Goal: Complete application form

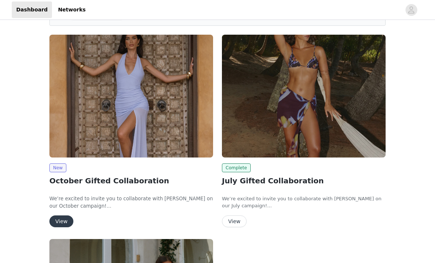
scroll to position [48, 0]
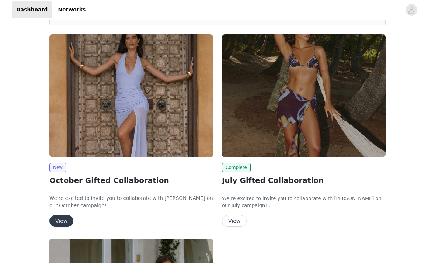
click at [167, 124] on img at bounding box center [131, 95] width 164 height 123
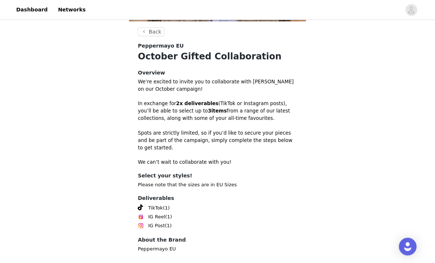
scroll to position [181, 0]
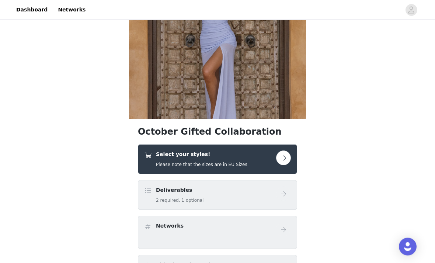
scroll to position [79, 0]
click at [283, 161] on button "button" at bounding box center [283, 157] width 15 height 15
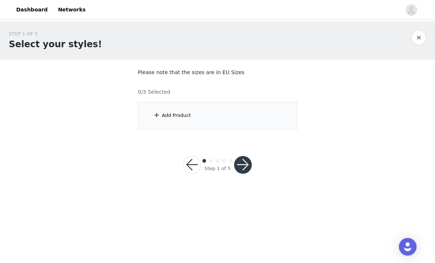
click at [279, 119] on div "Add Product" at bounding box center [217, 116] width 159 height 28
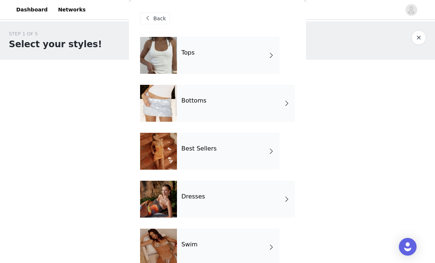
click at [253, 60] on div "Tops" at bounding box center [228, 55] width 102 height 37
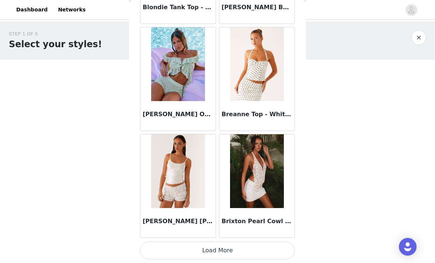
click at [264, 252] on button "Load More" at bounding box center [217, 250] width 155 height 18
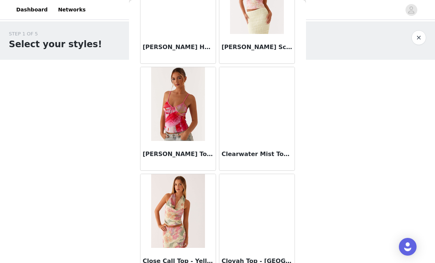
scroll to position [1691, 0]
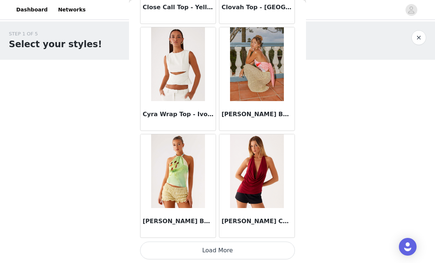
click at [260, 251] on button "Load More" at bounding box center [217, 250] width 155 height 18
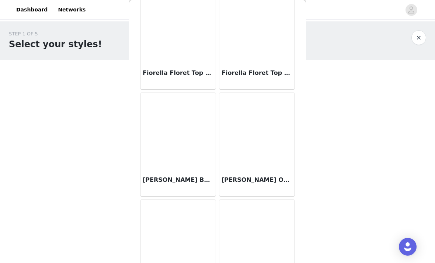
scroll to position [2631, 0]
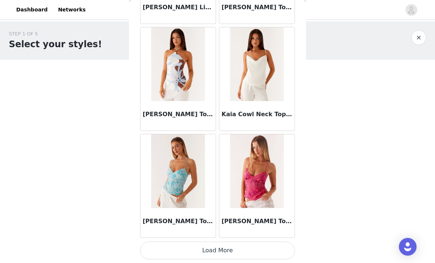
click at [254, 252] on button "Load More" at bounding box center [217, 250] width 155 height 18
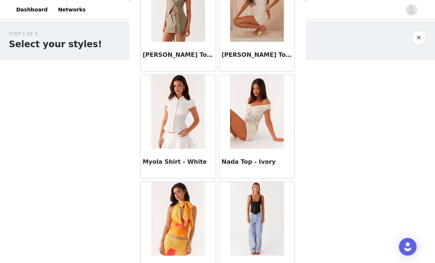
scroll to position [4028, 0]
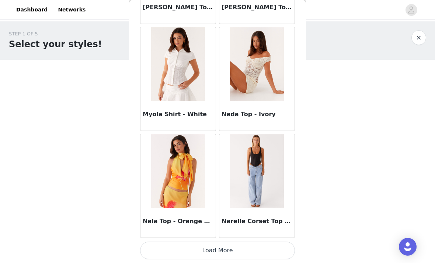
click at [267, 252] on button "Load More" at bounding box center [217, 250] width 155 height 18
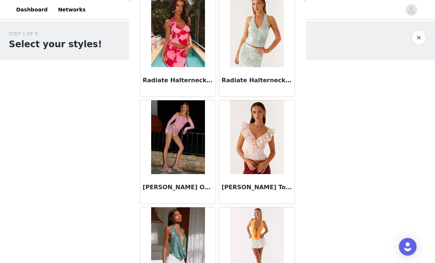
scroll to position [5082, 0]
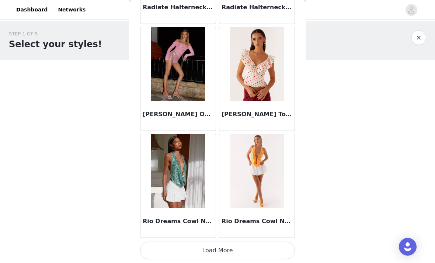
click at [251, 250] on button "Load More" at bounding box center [217, 250] width 155 height 18
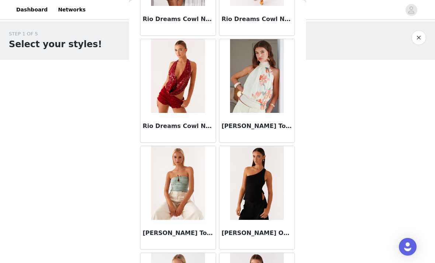
scroll to position [5344, 0]
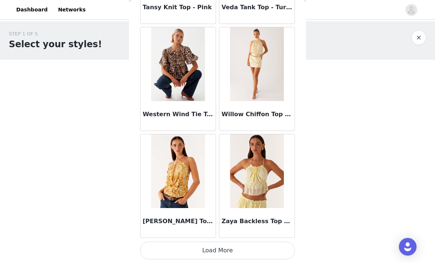
click at [260, 251] on button "Load More" at bounding box center [217, 250] width 155 height 18
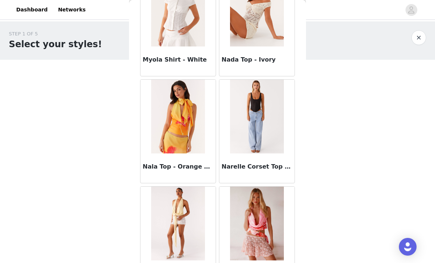
scroll to position [4039, 0]
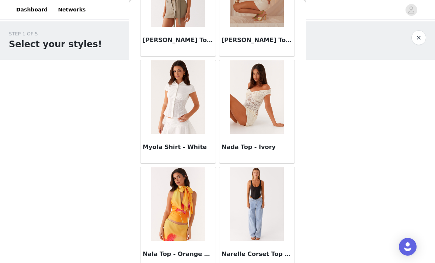
click at [419, 40] on button "button" at bounding box center [418, 37] width 15 height 15
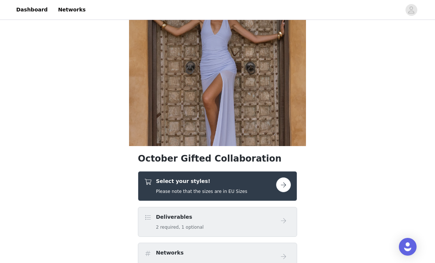
scroll to position [88, 0]
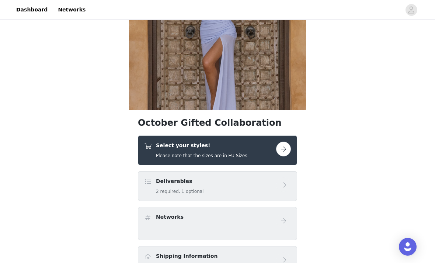
click at [282, 156] on button "button" at bounding box center [283, 149] width 15 height 15
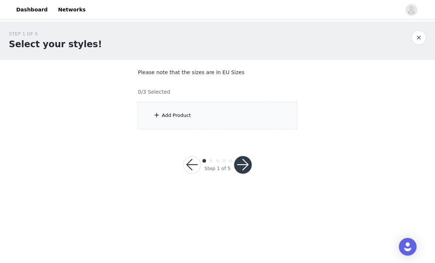
click at [264, 119] on div "Add Product" at bounding box center [217, 116] width 159 height 28
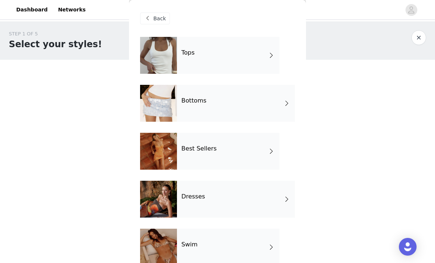
click at [273, 106] on div "Bottoms" at bounding box center [236, 103] width 118 height 37
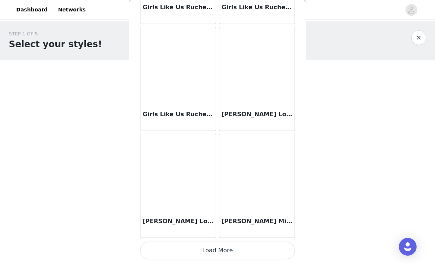
scroll to position [865, 0]
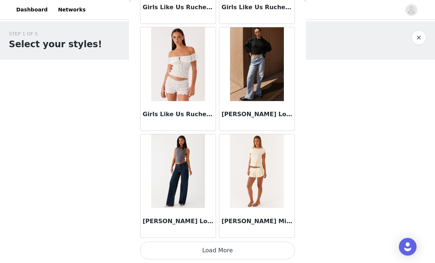
click at [246, 251] on button "Load More" at bounding box center [217, 250] width 155 height 18
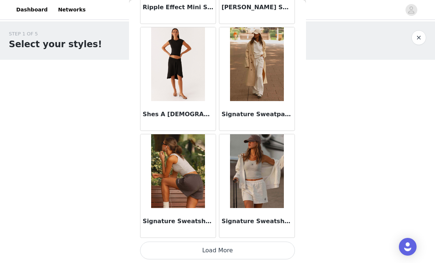
scroll to position [1934, 0]
click at [250, 251] on button "Load More" at bounding box center [217, 250] width 155 height 18
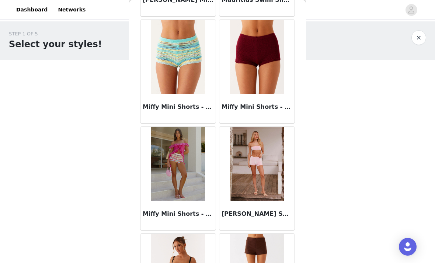
scroll to position [1315, 0]
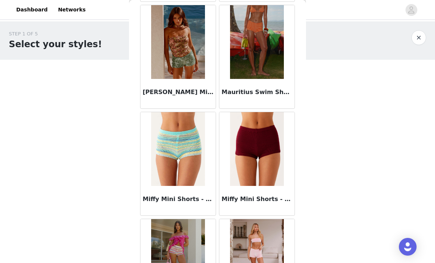
click at [422, 37] on button "button" at bounding box center [418, 37] width 15 height 15
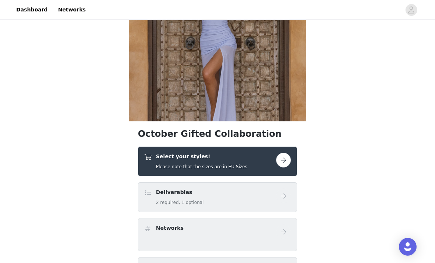
scroll to position [157, 0]
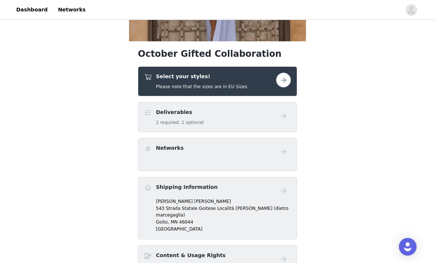
click at [283, 83] on button "button" at bounding box center [283, 80] width 15 height 15
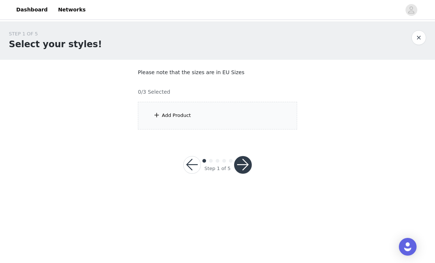
click at [266, 109] on div "Add Product" at bounding box center [217, 116] width 159 height 28
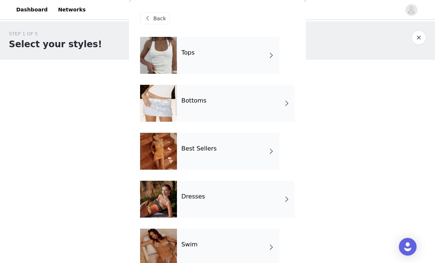
click at [250, 149] on div "Best Sellers" at bounding box center [228, 151] width 102 height 37
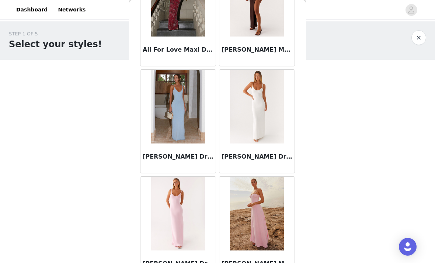
scroll to position [611, 0]
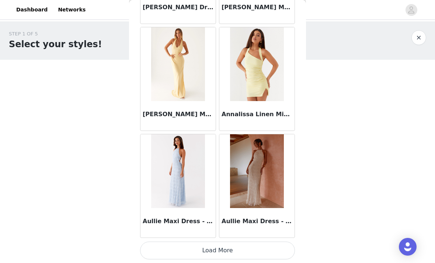
click at [235, 251] on button "Load More" at bounding box center [217, 250] width 155 height 18
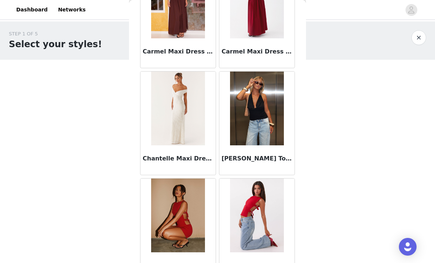
scroll to position [1802, 0]
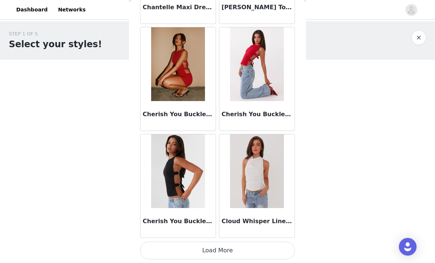
click at [247, 248] on button "Load More" at bounding box center [217, 250] width 155 height 18
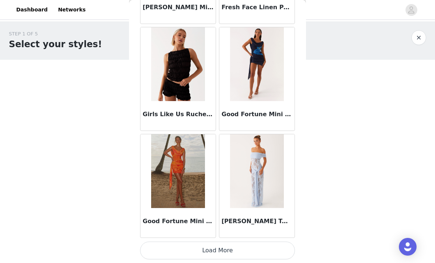
scroll to position [3003, 0]
click at [256, 250] on button "Load More" at bounding box center [217, 250] width 155 height 18
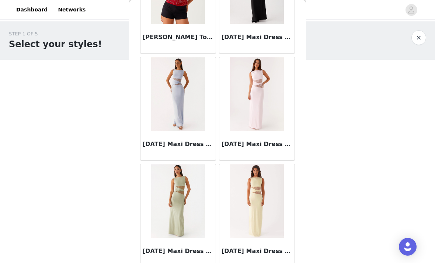
scroll to position [4051, 0]
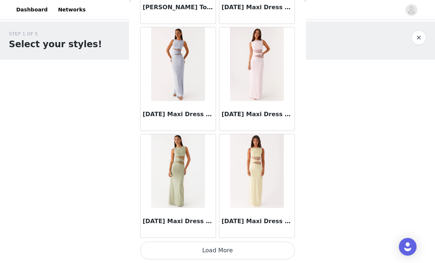
click at [248, 252] on button "Load More" at bounding box center [217, 250] width 155 height 18
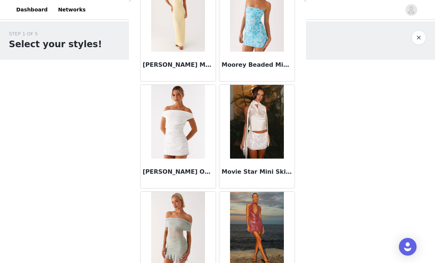
scroll to position [4986, 0]
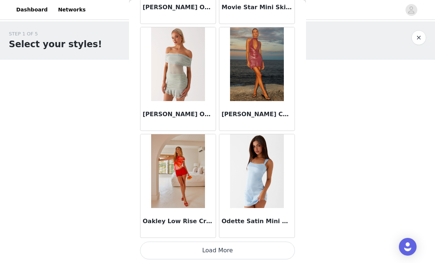
click at [245, 250] on button "Load More" at bounding box center [217, 250] width 155 height 18
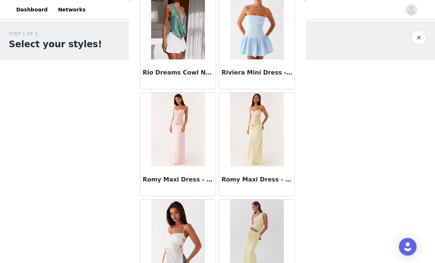
scroll to position [6139, 0]
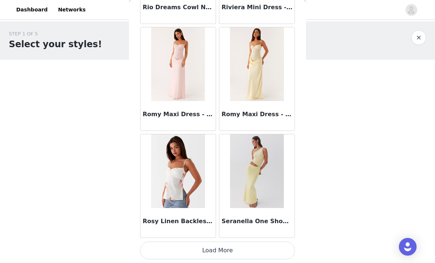
click at [232, 248] on button "Load More" at bounding box center [217, 250] width 155 height 18
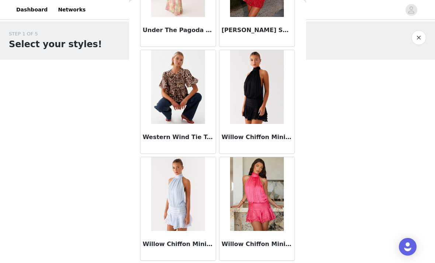
scroll to position [7153, 0]
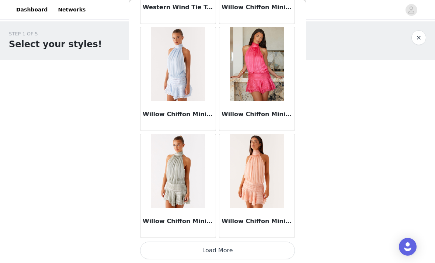
click at [245, 252] on button "Load More" at bounding box center [217, 250] width 155 height 18
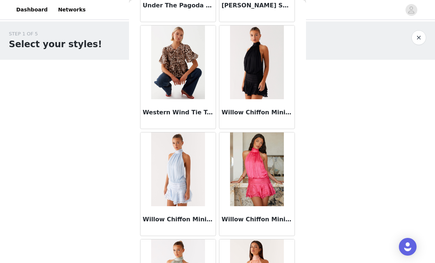
scroll to position [7101, 0]
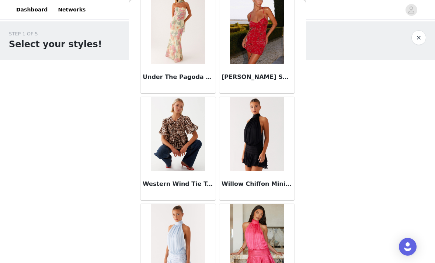
click at [423, 43] on button "button" at bounding box center [418, 37] width 15 height 15
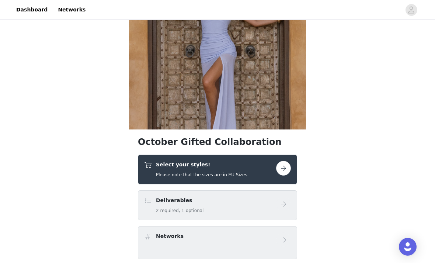
scroll to position [68, 0]
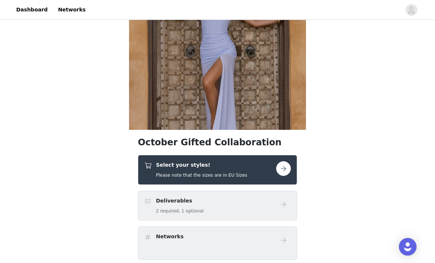
click at [283, 181] on div "Select your styles! Please note that the sizes are in EU Sizes" at bounding box center [217, 170] width 159 height 30
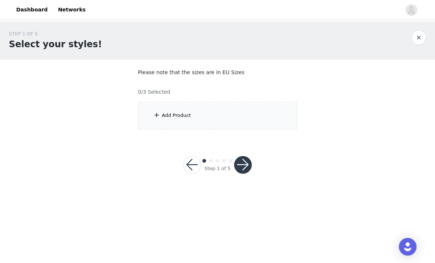
click at [260, 117] on div "Add Product" at bounding box center [217, 116] width 159 height 28
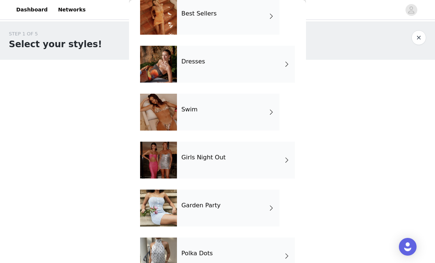
scroll to position [142, 0]
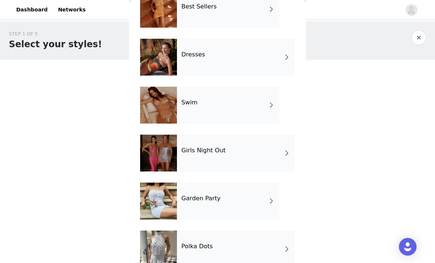
click at [265, 112] on div "Swim" at bounding box center [228, 105] width 102 height 37
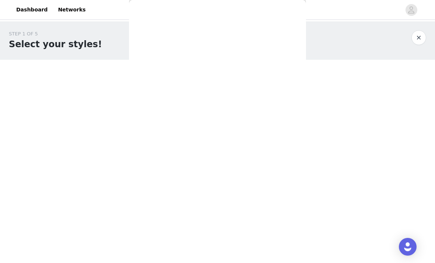
scroll to position [0, 0]
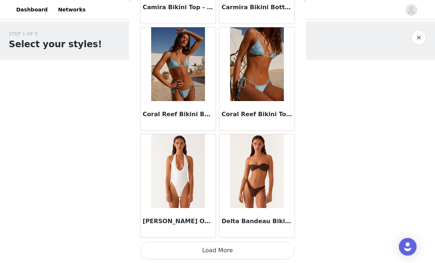
click at [227, 250] on button "Load More" at bounding box center [217, 250] width 155 height 18
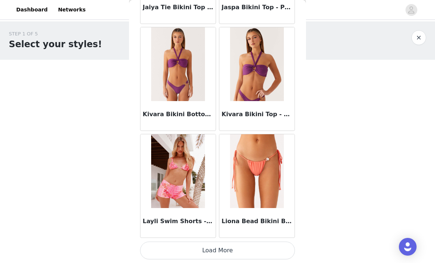
scroll to position [1934, 0]
click at [271, 252] on button "Load More" at bounding box center [217, 250] width 155 height 18
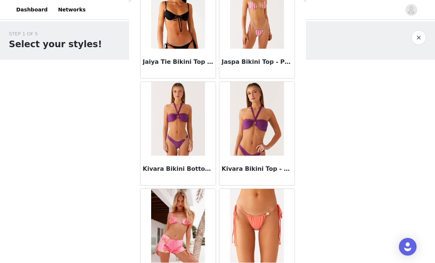
scroll to position [1862, 0]
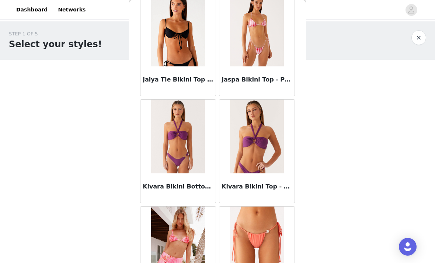
click at [422, 36] on button "button" at bounding box center [418, 37] width 15 height 15
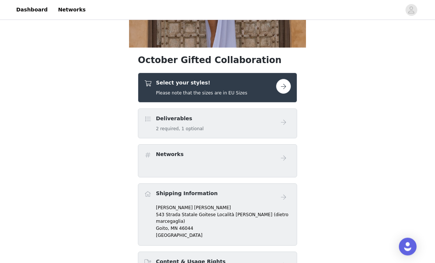
scroll to position [158, 0]
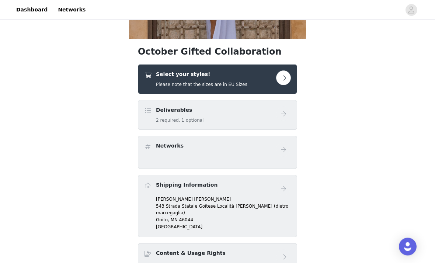
click at [282, 80] on button "button" at bounding box center [283, 78] width 15 height 15
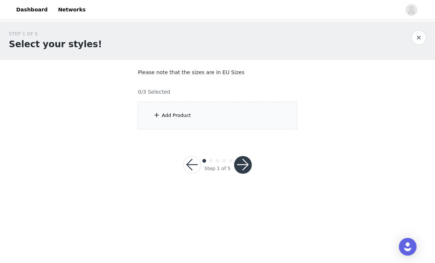
click at [277, 110] on div "Add Product" at bounding box center [217, 116] width 159 height 28
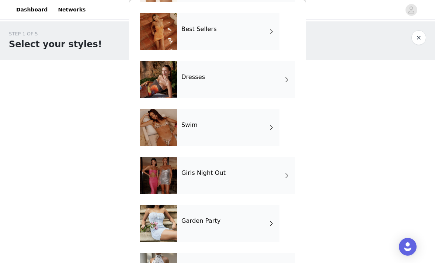
scroll to position [131, 0]
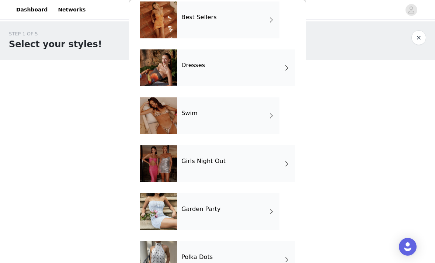
click at [259, 68] on div "Dresses" at bounding box center [236, 67] width 118 height 37
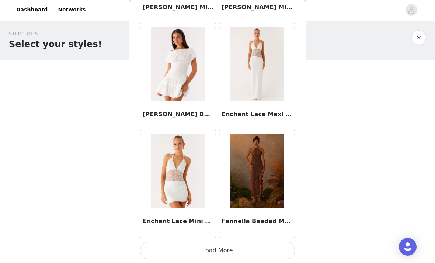
scroll to position [865, 0]
click at [252, 248] on button "Load More" at bounding box center [217, 250] width 155 height 18
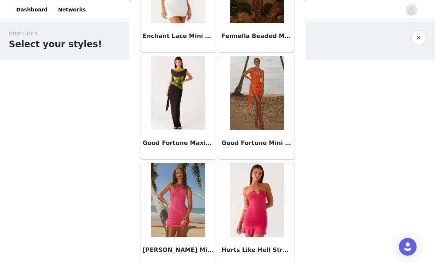
scroll to position [1062, 0]
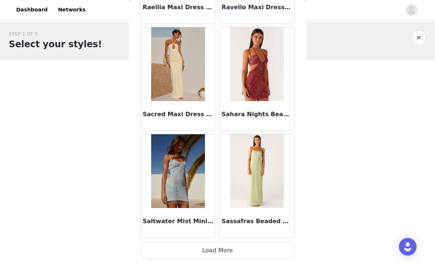
click at [228, 249] on button "Load More" at bounding box center [217, 250] width 155 height 18
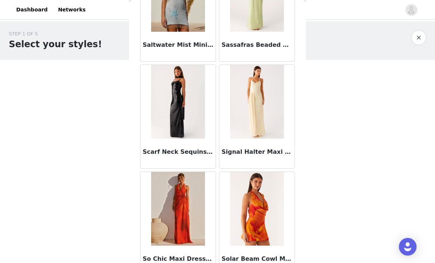
scroll to position [2110, 0]
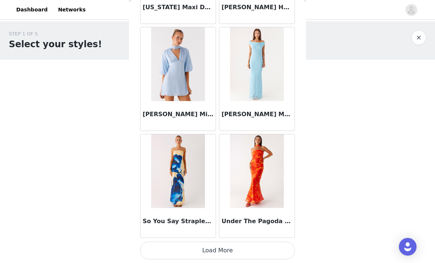
click at [246, 249] on button "Load More" at bounding box center [217, 250] width 155 height 18
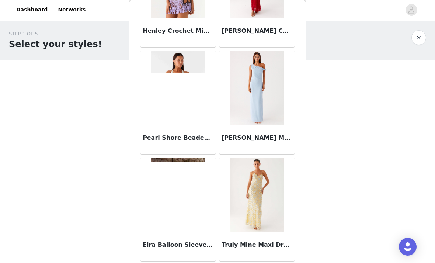
scroll to position [3407, 0]
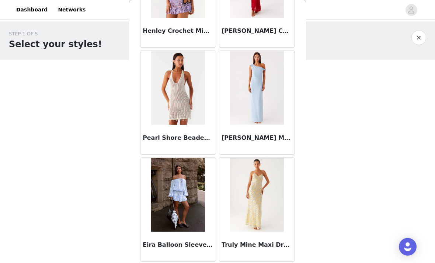
click at [423, 43] on button "button" at bounding box center [418, 37] width 15 height 15
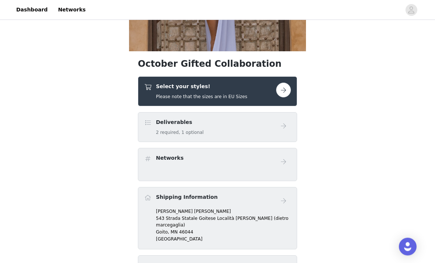
scroll to position [156, 0]
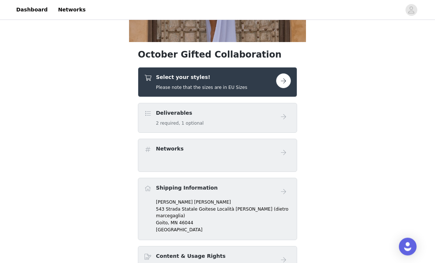
click at [280, 86] on button "button" at bounding box center [283, 81] width 15 height 15
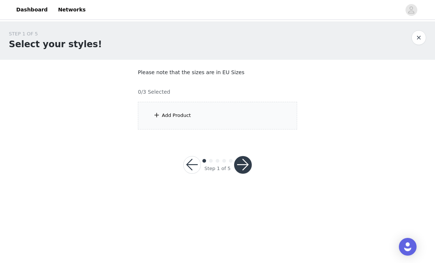
click at [271, 115] on div "Add Product" at bounding box center [217, 116] width 159 height 28
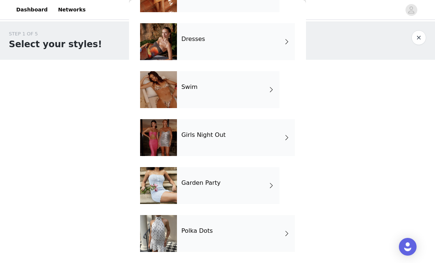
scroll to position [157, 0]
click at [275, 143] on div "Girls Night Out" at bounding box center [236, 137] width 118 height 37
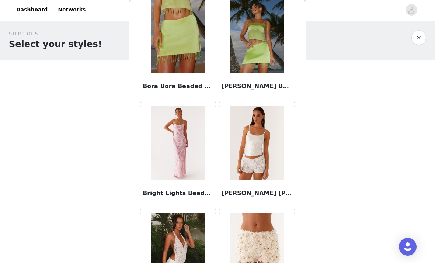
scroll to position [686, 0]
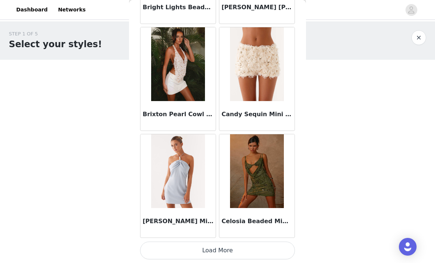
click at [244, 248] on button "Load More" at bounding box center [217, 250] width 155 height 18
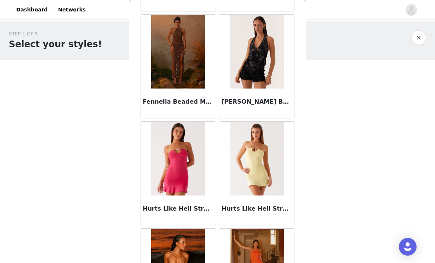
scroll to position [1630, 0]
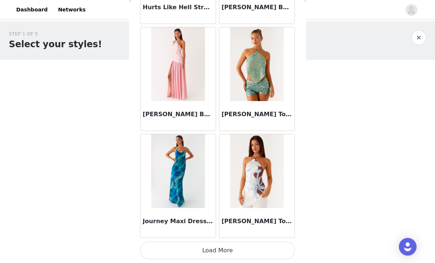
click at [229, 247] on button "Load More" at bounding box center [217, 250] width 155 height 18
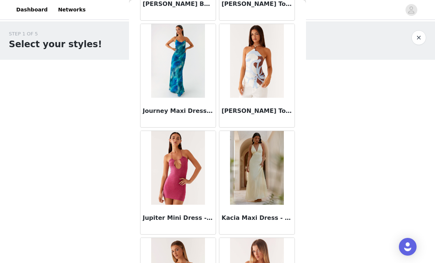
scroll to position [2055, 0]
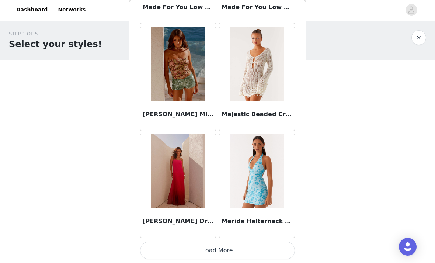
click at [236, 248] on button "Load More" at bounding box center [217, 250] width 155 height 18
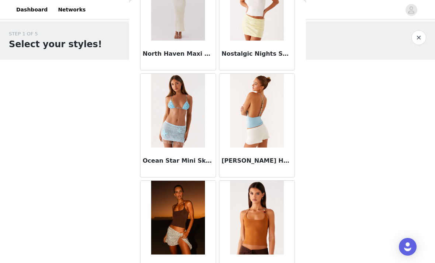
scroll to position [3820, 0]
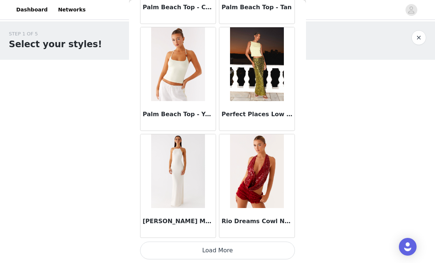
click at [227, 251] on button "Load More" at bounding box center [217, 250] width 155 height 18
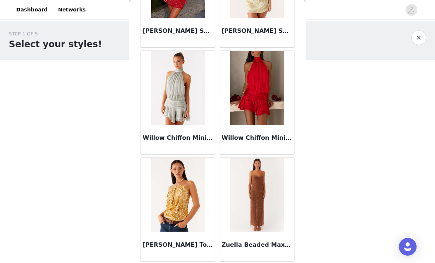
scroll to position [5117, 0]
click at [421, 39] on button "button" at bounding box center [418, 37] width 15 height 15
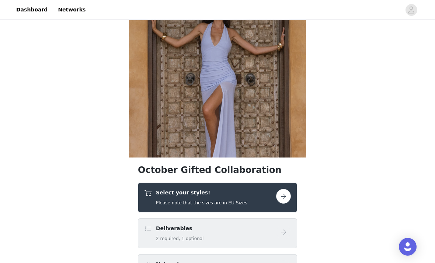
scroll to position [41, 0]
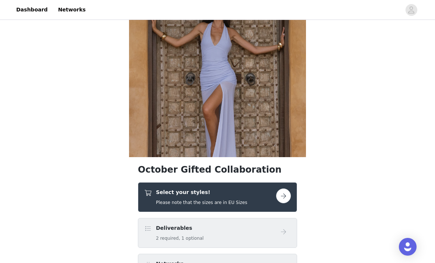
click at [276, 200] on link at bounding box center [283, 195] width 15 height 15
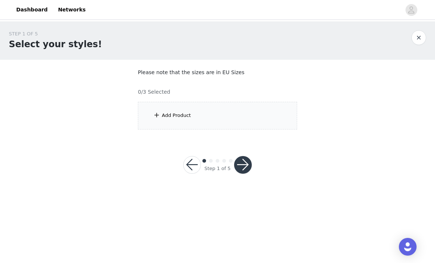
click at [258, 110] on div "Add Product" at bounding box center [217, 116] width 159 height 28
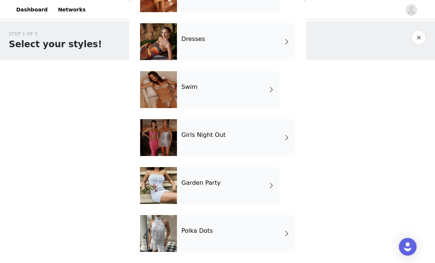
scroll to position [157, 0]
click at [254, 232] on div "Polka Dots" at bounding box center [236, 233] width 118 height 37
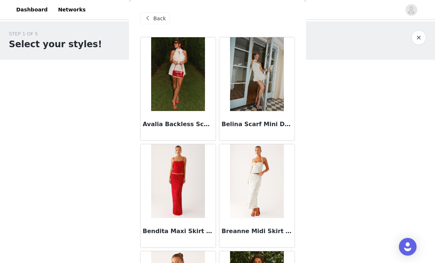
scroll to position [0, 0]
click at [158, 19] on span "Back" at bounding box center [159, 19] width 13 height 8
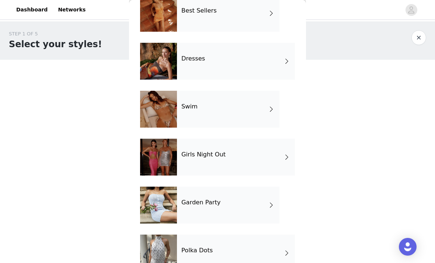
scroll to position [140, 0]
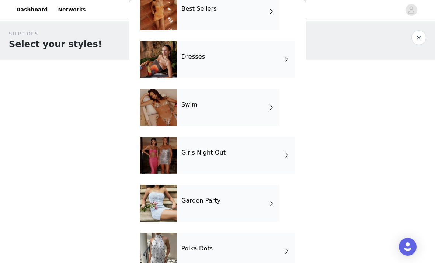
click at [236, 200] on div "Garden Party" at bounding box center [228, 203] width 102 height 37
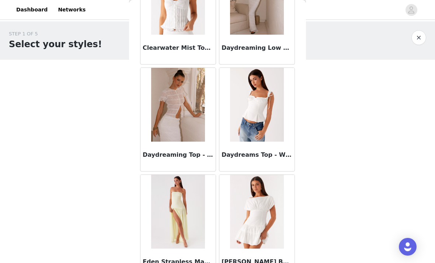
scroll to position [615, 0]
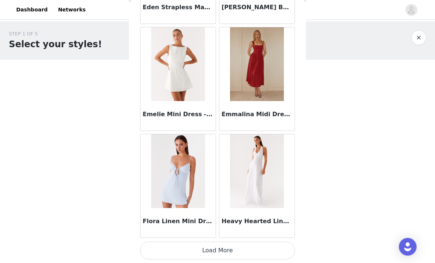
click at [223, 248] on button "Load More" at bounding box center [217, 250] width 155 height 18
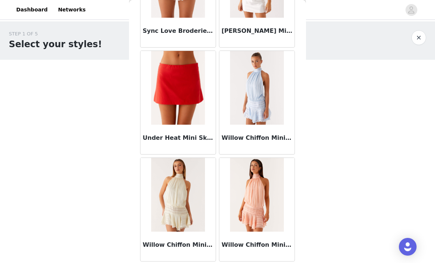
scroll to position [1910, 0]
click at [421, 44] on button "button" at bounding box center [418, 37] width 15 height 15
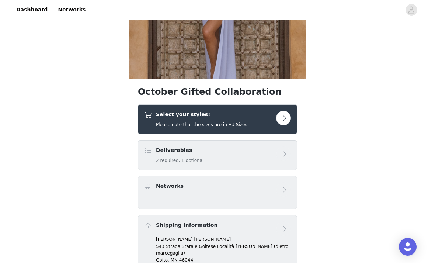
scroll to position [120, 0]
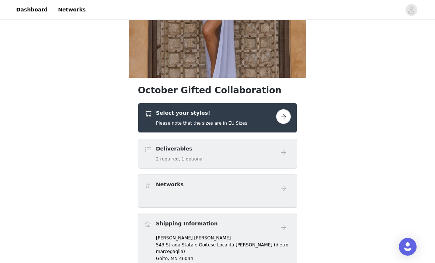
click at [284, 122] on button "button" at bounding box center [283, 116] width 15 height 15
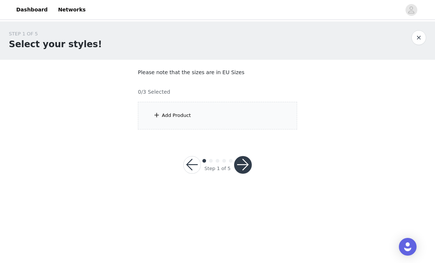
click at [248, 119] on div "Add Product" at bounding box center [217, 116] width 159 height 28
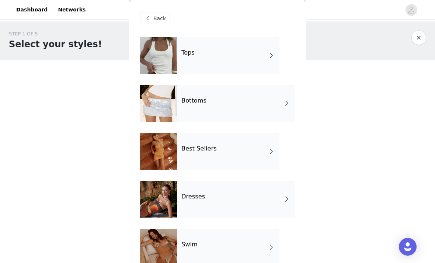
click at [265, 56] on div "Tops" at bounding box center [228, 55] width 102 height 37
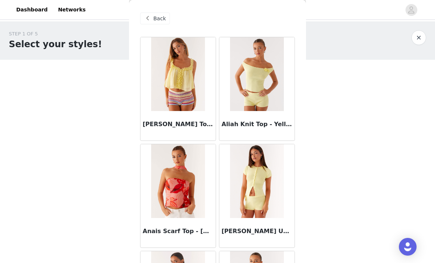
click at [156, 20] on span "Back" at bounding box center [159, 19] width 13 height 8
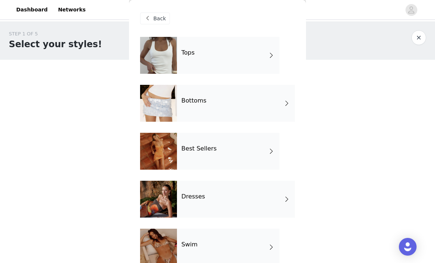
click at [237, 107] on div "Bottoms" at bounding box center [236, 103] width 118 height 37
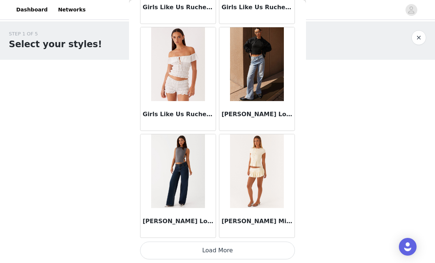
click at [232, 251] on button "Load More" at bounding box center [217, 250] width 155 height 18
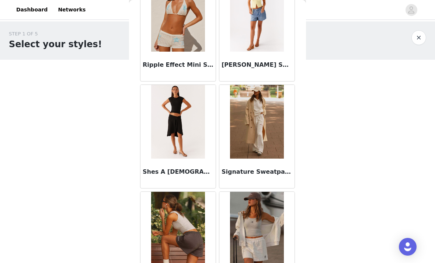
scroll to position [1877, 0]
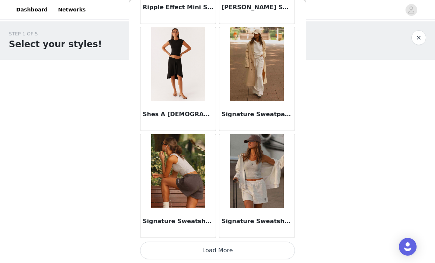
click at [238, 253] on button "Load More" at bounding box center [217, 250] width 155 height 18
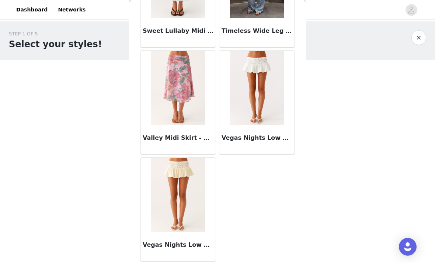
scroll to position [2338, 0]
click at [416, 40] on button "button" at bounding box center [418, 37] width 15 height 15
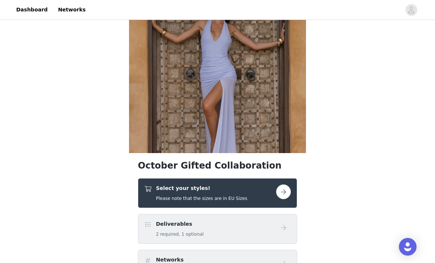
scroll to position [122, 0]
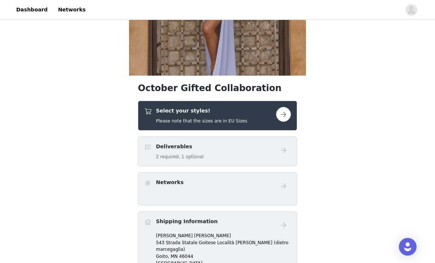
click at [285, 114] on button "button" at bounding box center [283, 114] width 15 height 15
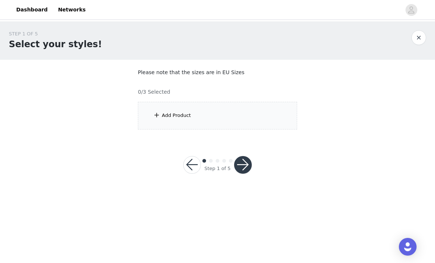
click at [266, 112] on div "Add Product" at bounding box center [217, 116] width 159 height 28
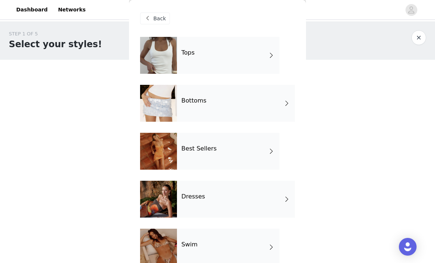
click at [254, 58] on div "Tops" at bounding box center [228, 55] width 102 height 37
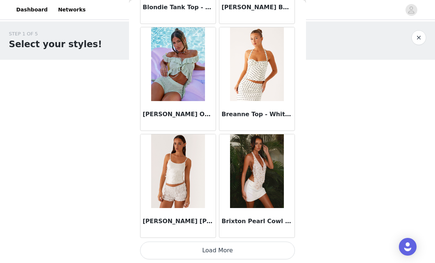
scroll to position [865, 0]
click at [240, 256] on button "Load More" at bounding box center [217, 250] width 155 height 18
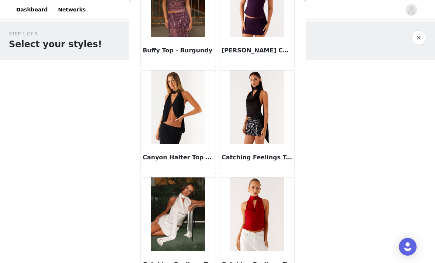
scroll to position [1174, 0]
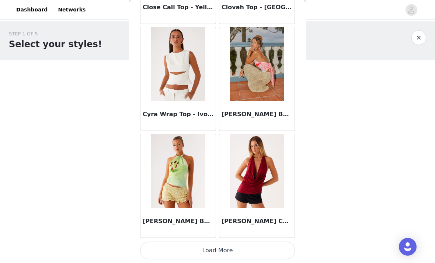
click at [245, 250] on button "Load More" at bounding box center [217, 250] width 155 height 18
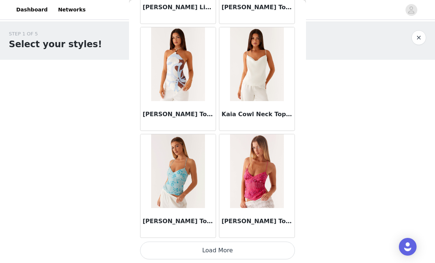
scroll to position [3003, 0]
click at [251, 251] on button "Load More" at bounding box center [217, 250] width 155 height 18
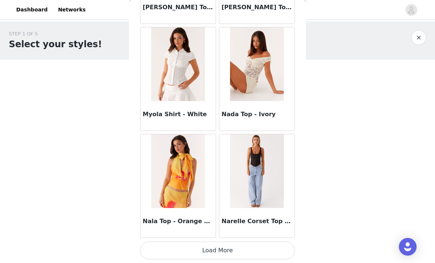
scroll to position [4071, 0]
click at [244, 251] on button "Load More" at bounding box center [217, 250] width 155 height 18
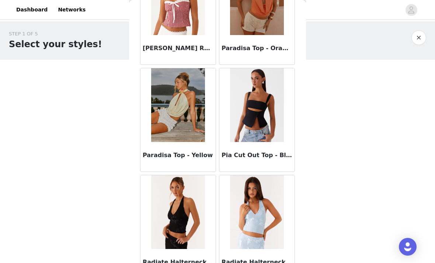
scroll to position [4784, 0]
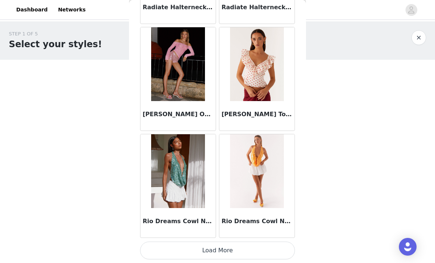
click at [235, 251] on button "Load More" at bounding box center [217, 250] width 155 height 18
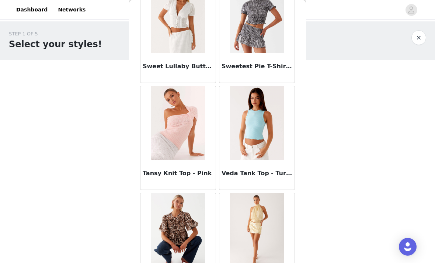
scroll to position [6046, 0]
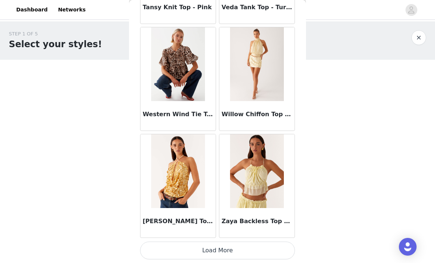
click at [236, 255] on button "Load More" at bounding box center [217, 250] width 155 height 18
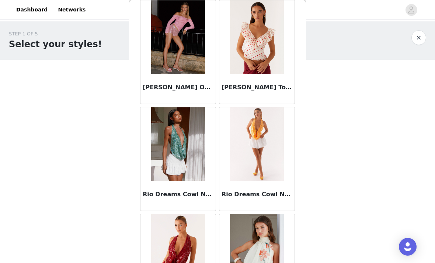
scroll to position [5179, 0]
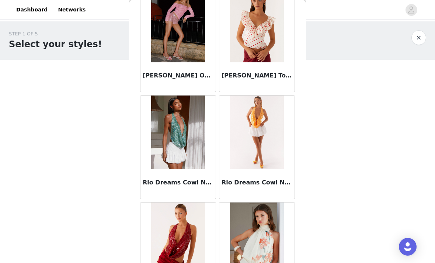
click at [416, 36] on button "button" at bounding box center [418, 37] width 15 height 15
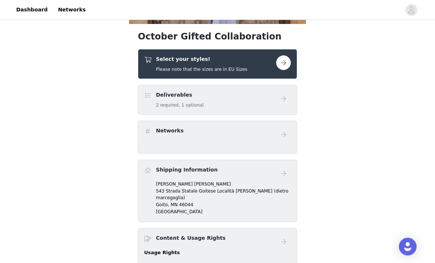
scroll to position [177, 0]
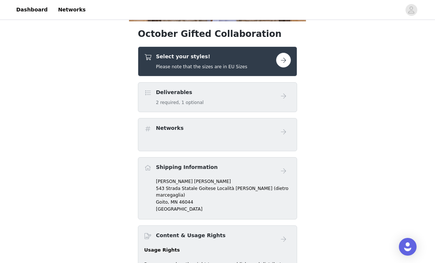
click at [273, 68] on div "Select your styles! Please note that the sizes are in EU Sizes" at bounding box center [210, 61] width 132 height 17
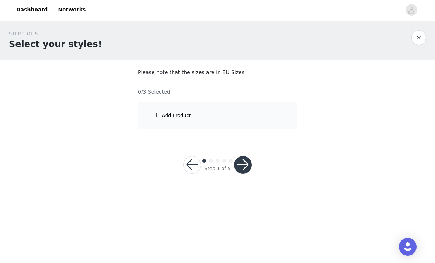
click at [231, 119] on div "Add Product" at bounding box center [217, 116] width 159 height 28
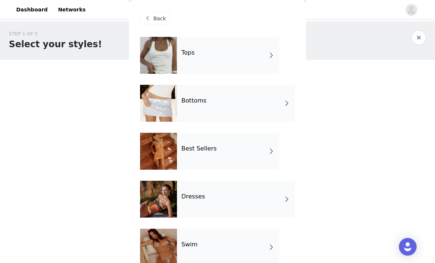
click at [257, 155] on div "Best Sellers" at bounding box center [228, 151] width 102 height 37
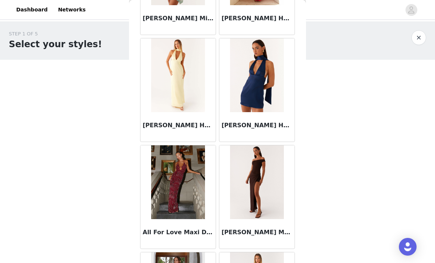
scroll to position [438, 0]
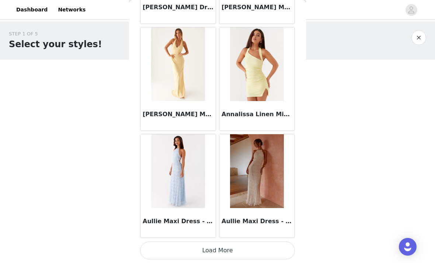
click at [241, 252] on button "Load More" at bounding box center [217, 250] width 155 height 18
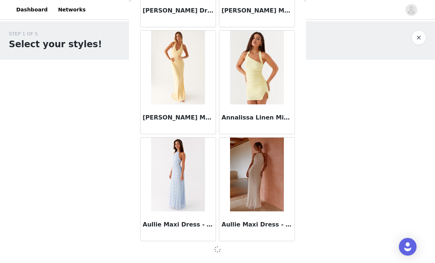
scroll to position [862, 0]
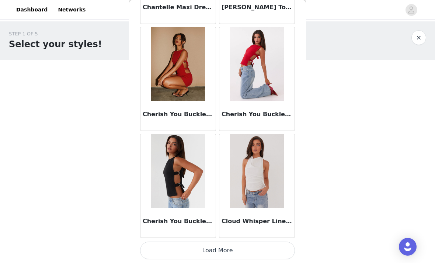
click at [230, 254] on button "Load More" at bounding box center [217, 250] width 155 height 18
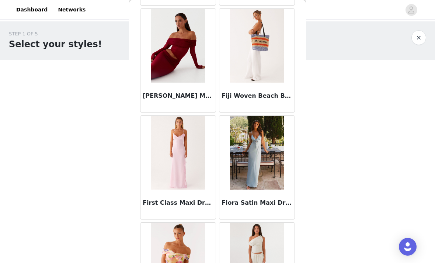
scroll to position [2712, 0]
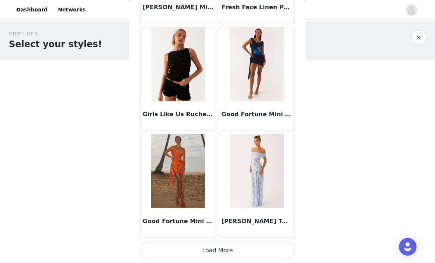
click at [245, 249] on button "Load More" at bounding box center [217, 250] width 155 height 18
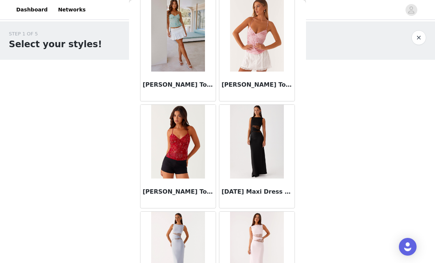
scroll to position [3888, 0]
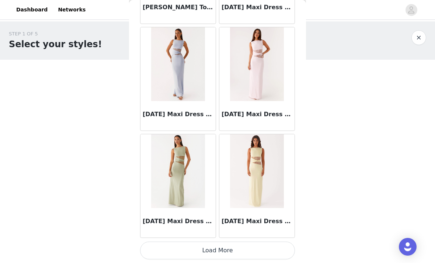
click at [233, 251] on button "Load More" at bounding box center [217, 250] width 155 height 18
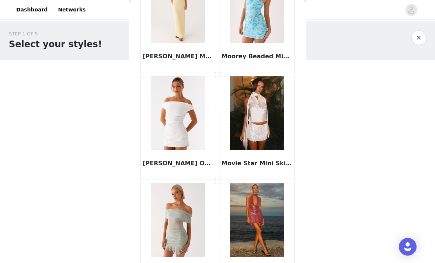
scroll to position [4988, 0]
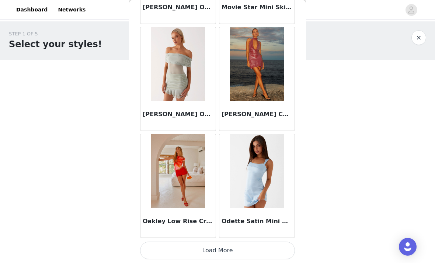
click at [243, 253] on button "Load More" at bounding box center [217, 250] width 155 height 18
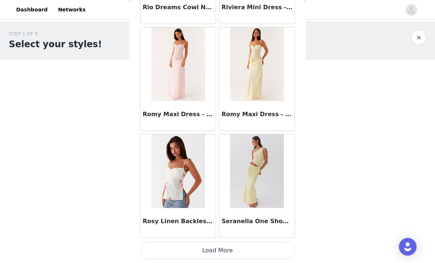
scroll to position [6209, 0]
click at [244, 251] on button "Load More" at bounding box center [217, 250] width 155 height 18
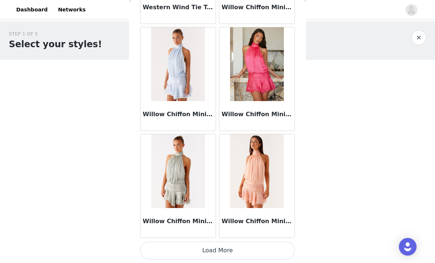
scroll to position [7278, 0]
click at [248, 248] on button "Load More" at bounding box center [217, 250] width 155 height 18
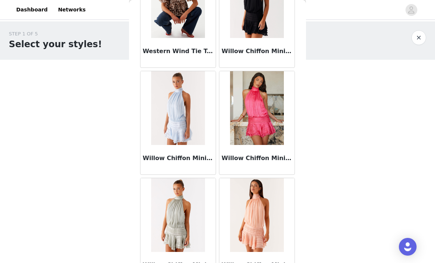
scroll to position [7227, 0]
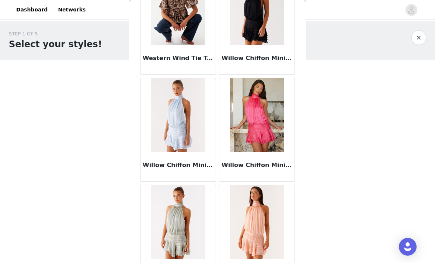
click at [414, 43] on button "button" at bounding box center [418, 37] width 15 height 15
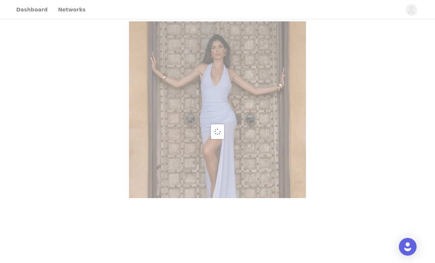
click at [419, 40] on div at bounding box center [217, 131] width 435 height 263
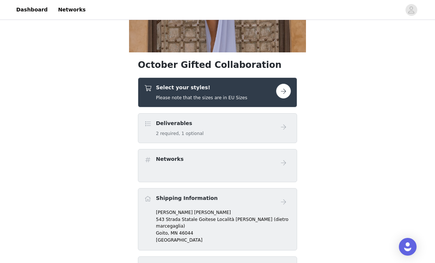
scroll to position [168, 0]
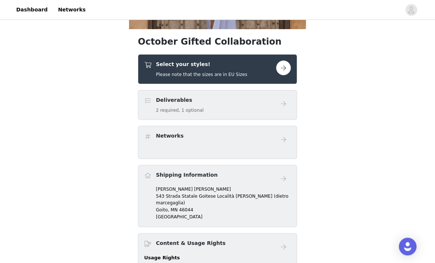
click at [279, 67] on button "button" at bounding box center [283, 68] width 15 height 15
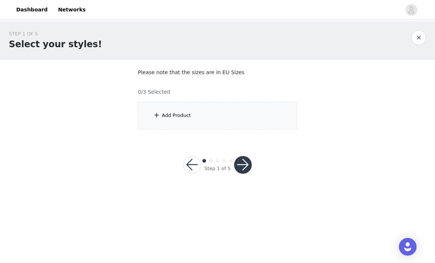
click at [257, 116] on div "Add Product" at bounding box center [217, 116] width 159 height 28
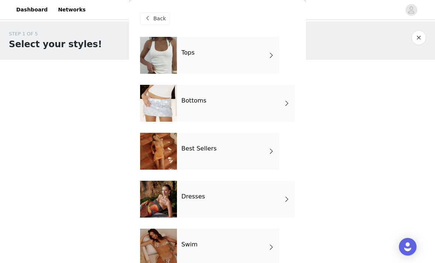
click at [247, 202] on div "Dresses" at bounding box center [236, 199] width 118 height 37
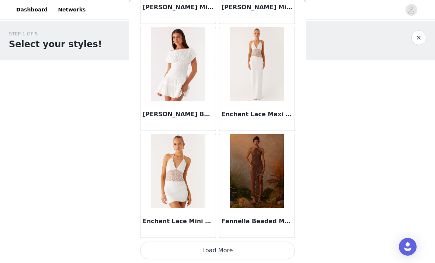
scroll to position [865, 0]
click at [431, 223] on body "Dashboard Networks STEP 1 OF 5 Select your styles! Please note that the sizes a…" at bounding box center [217, 131] width 435 height 263
click at [245, 253] on button "Load More" at bounding box center [217, 250] width 155 height 18
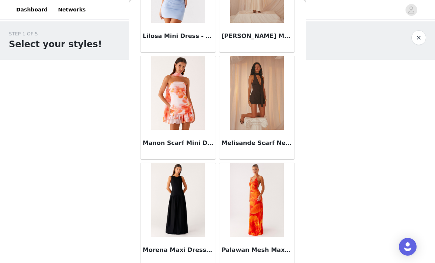
scroll to position [1587, 0]
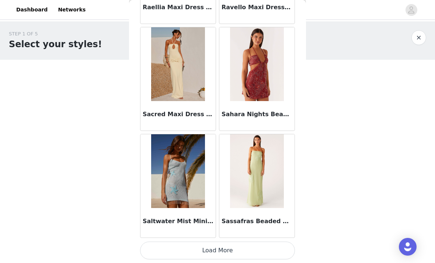
click at [258, 252] on button "Load More" at bounding box center [217, 250] width 155 height 18
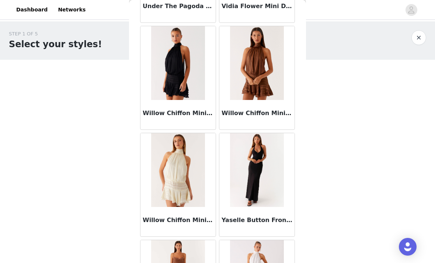
scroll to position [2579, 0]
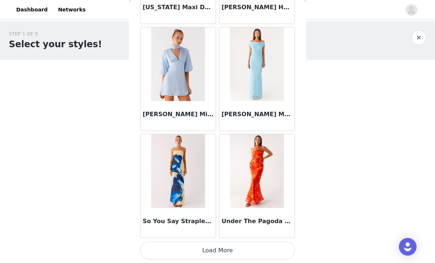
click at [252, 247] on button "Load More" at bounding box center [217, 250] width 155 height 18
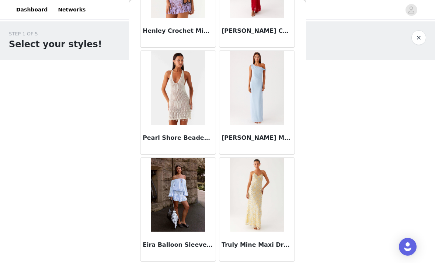
scroll to position [3407, 0]
click at [419, 41] on button "button" at bounding box center [418, 37] width 15 height 15
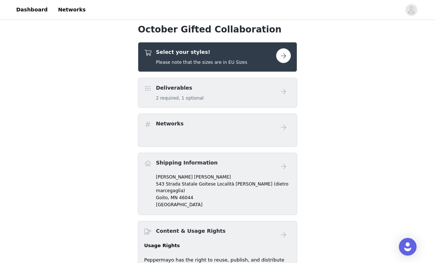
scroll to position [141, 0]
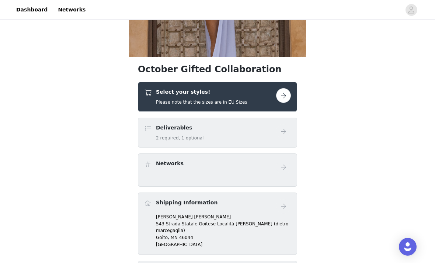
click at [277, 101] on link at bounding box center [283, 95] width 15 height 15
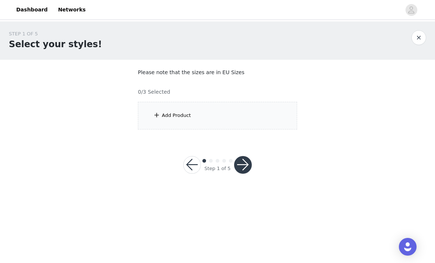
click at [271, 117] on div "Add Product" at bounding box center [217, 116] width 159 height 28
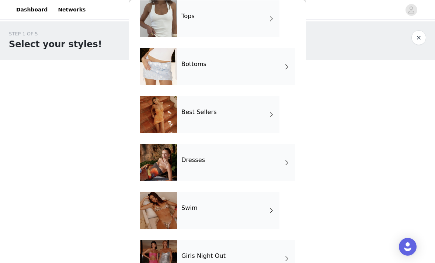
scroll to position [24, 0]
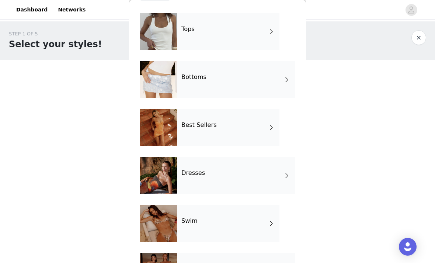
click at [259, 42] on div "Tops" at bounding box center [228, 31] width 102 height 37
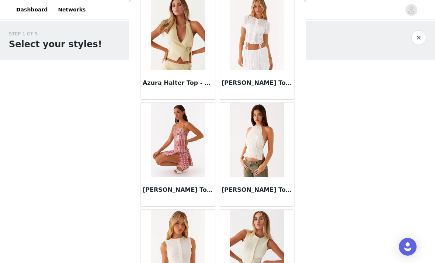
scroll to position [471, 0]
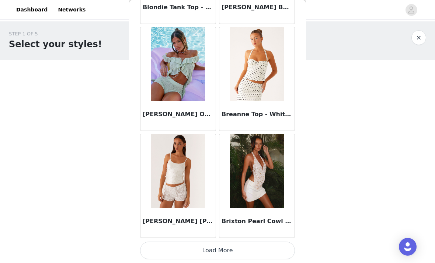
click at [257, 251] on button "Load More" at bounding box center [217, 250] width 155 height 18
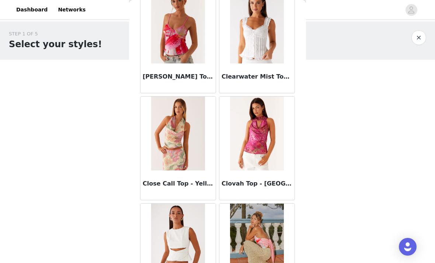
scroll to position [1757, 0]
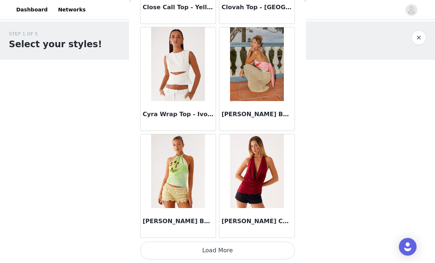
click at [249, 250] on button "Load More" at bounding box center [217, 250] width 155 height 18
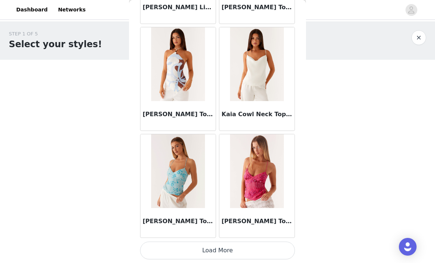
scroll to position [3003, 0]
click at [249, 250] on button "Load More" at bounding box center [217, 250] width 155 height 18
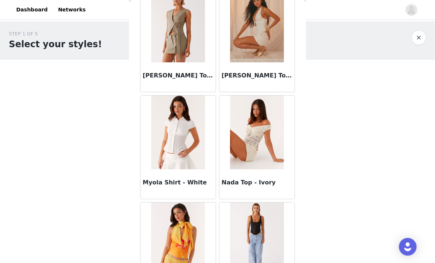
scroll to position [4004, 0]
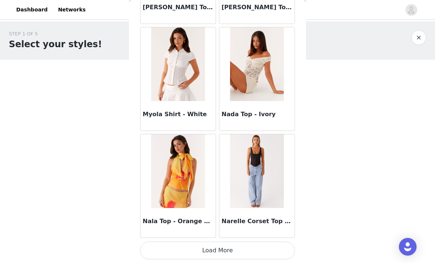
click at [247, 248] on button "Load More" at bounding box center [217, 250] width 155 height 18
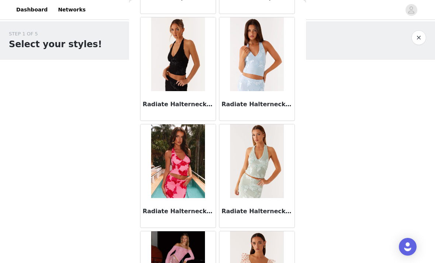
scroll to position [4889, 0]
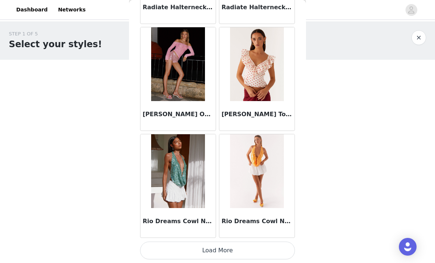
click at [237, 254] on button "Load More" at bounding box center [217, 250] width 155 height 18
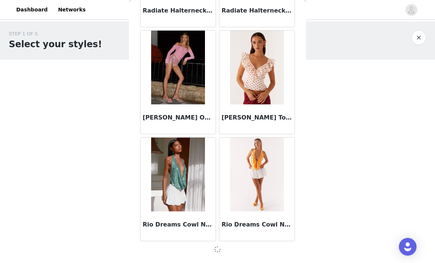
scroll to position [5137, 0]
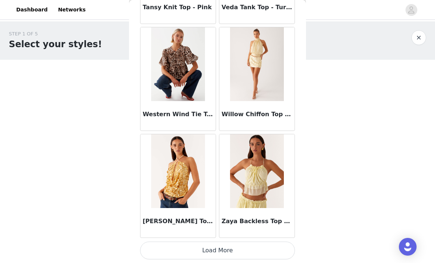
click at [231, 251] on button "Load More" at bounding box center [217, 250] width 155 height 18
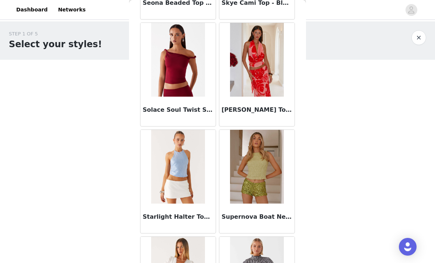
scroll to position [5749, 0]
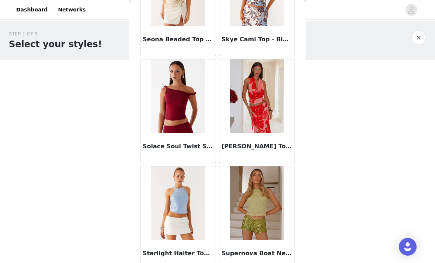
click at [420, 36] on button "button" at bounding box center [418, 37] width 15 height 15
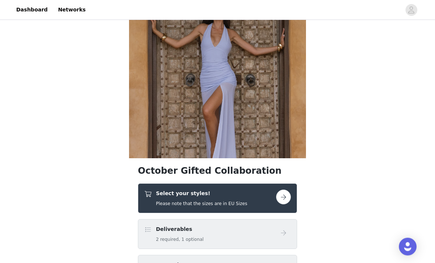
scroll to position [40, 0]
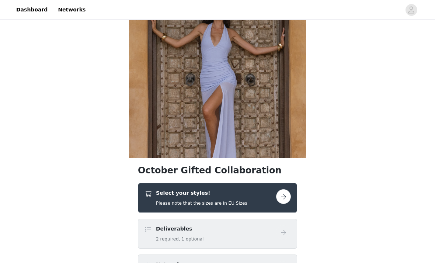
scroll to position [54, 0]
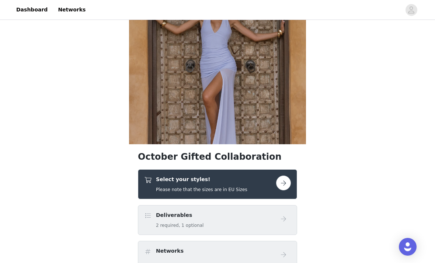
click at [283, 189] on button "button" at bounding box center [283, 182] width 15 height 15
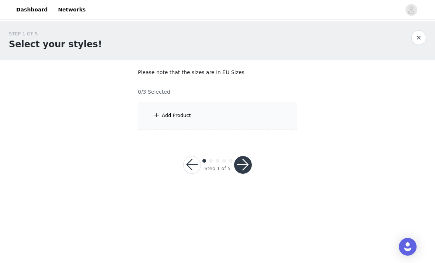
click at [240, 120] on div "Add Product" at bounding box center [217, 116] width 159 height 28
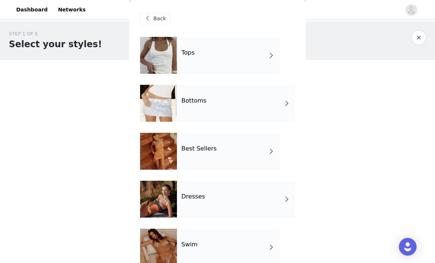
click at [254, 62] on div "Tops" at bounding box center [228, 55] width 102 height 37
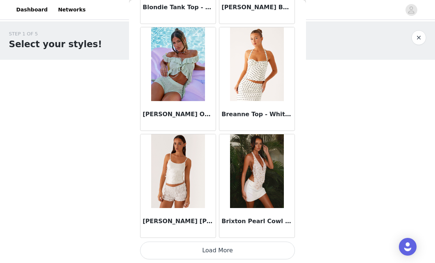
click at [245, 252] on button "Load More" at bounding box center [217, 250] width 155 height 18
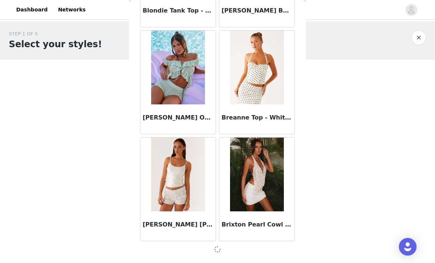
scroll to position [862, 0]
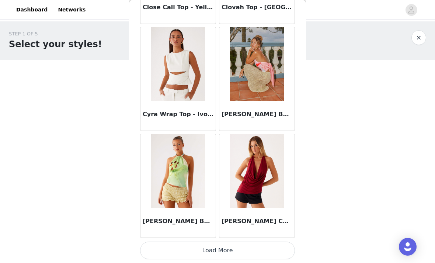
click at [256, 247] on button "Load More" at bounding box center [217, 250] width 155 height 18
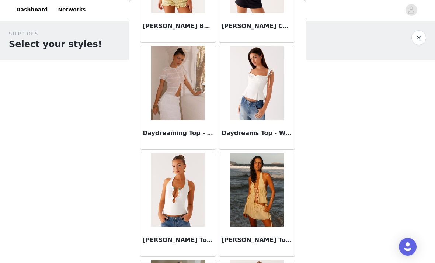
scroll to position [2135, 0]
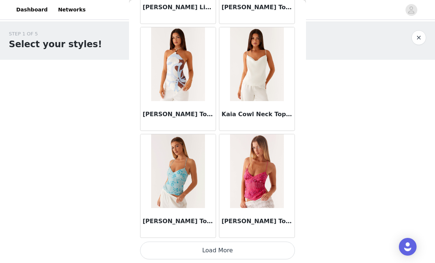
click at [255, 250] on button "Load More" at bounding box center [217, 250] width 155 height 18
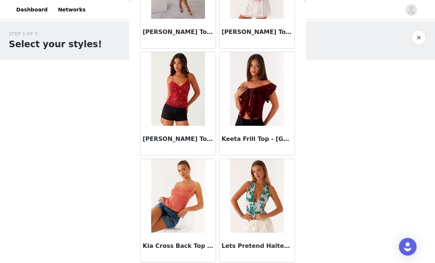
scroll to position [3299, 0]
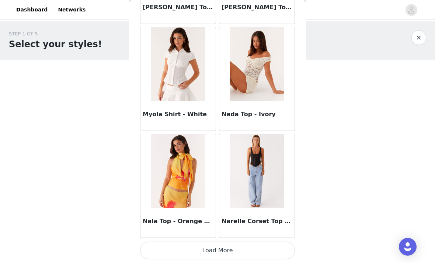
click at [265, 250] on button "Load More" at bounding box center [217, 250] width 155 height 18
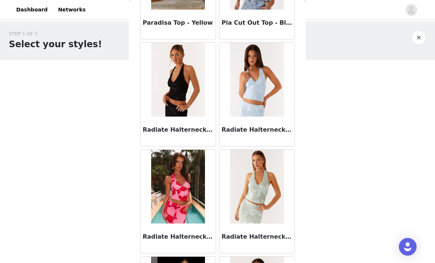
scroll to position [4911, 0]
click at [185, 95] on img at bounding box center [177, 79] width 53 height 74
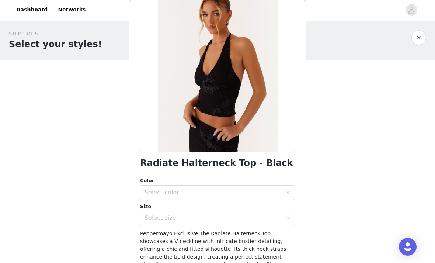
scroll to position [53, 0]
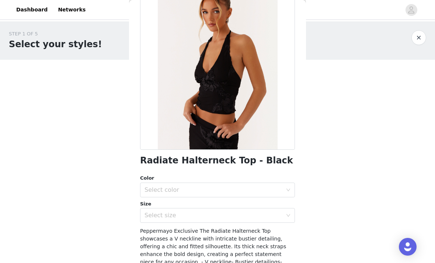
click at [281, 189] on div "Select color" at bounding box center [213, 189] width 138 height 7
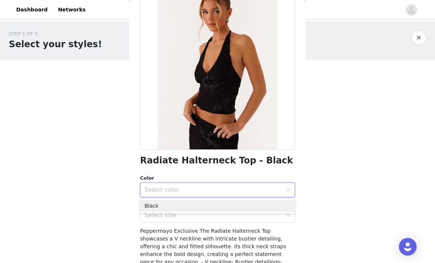
click at [256, 210] on li "Black" at bounding box center [217, 206] width 155 height 12
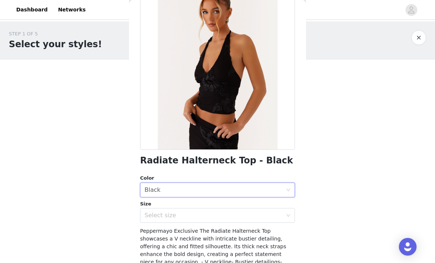
click at [259, 216] on div "Select size" at bounding box center [213, 215] width 138 height 7
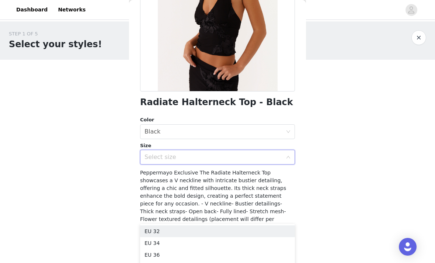
scroll to position [0, 0]
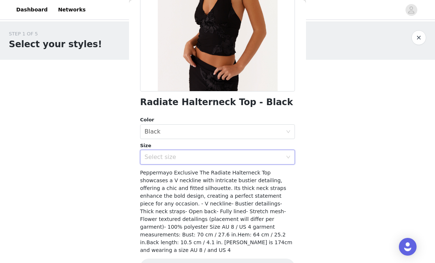
click at [272, 153] on div "Select size" at bounding box center [213, 156] width 138 height 7
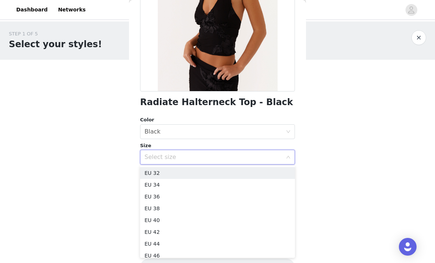
click at [252, 172] on li "EU 32" at bounding box center [217, 173] width 155 height 12
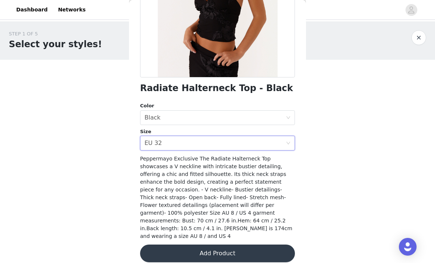
scroll to position [125, 0]
click at [246, 248] on button "Add Product" at bounding box center [217, 253] width 155 height 18
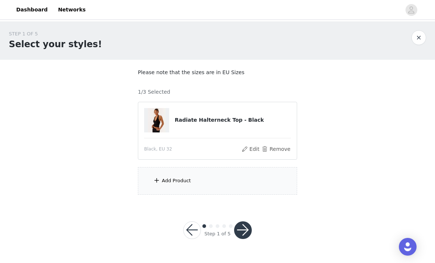
click at [240, 188] on div "Add Product" at bounding box center [217, 181] width 159 height 28
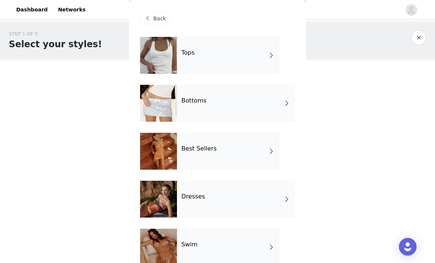
click at [246, 101] on div "Bottoms" at bounding box center [236, 103] width 118 height 37
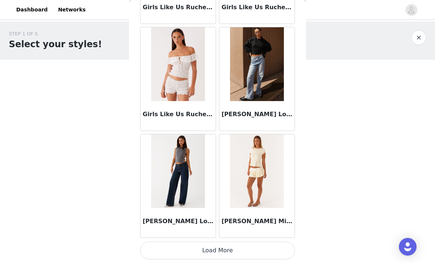
click at [227, 256] on button "Load More" at bounding box center [217, 250] width 155 height 18
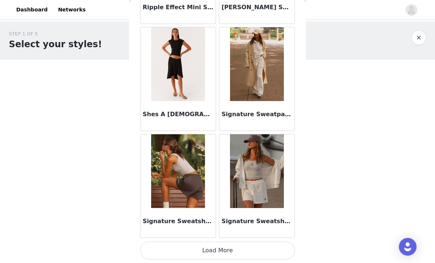
scroll to position [1934, 0]
click at [188, 83] on img at bounding box center [177, 64] width 53 height 74
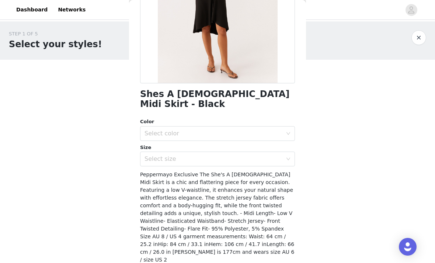
scroll to position [124, 0]
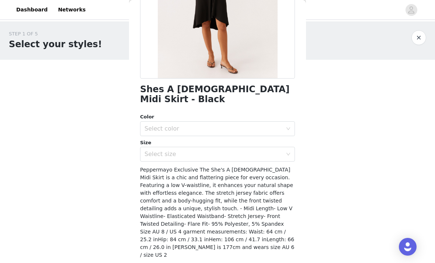
click at [275, 125] on div "Select color" at bounding box center [213, 128] width 138 height 7
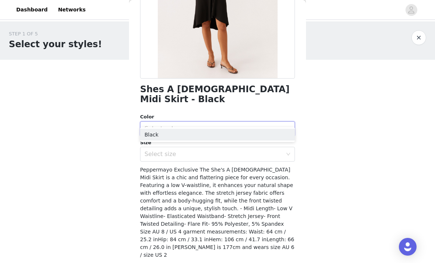
click at [234, 138] on li "Black" at bounding box center [217, 135] width 155 height 12
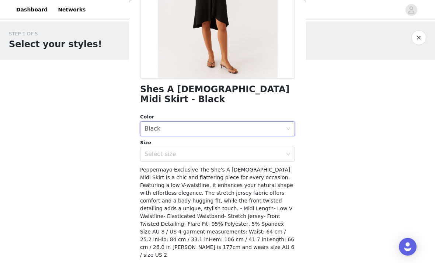
click at [224, 150] on div "Select size" at bounding box center [213, 153] width 138 height 7
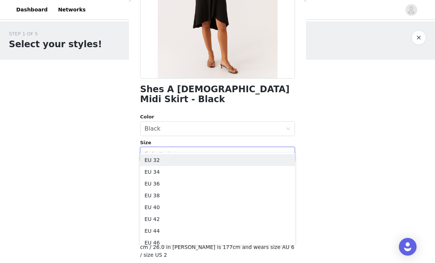
click at [216, 161] on li "EU 32" at bounding box center [217, 160] width 155 height 12
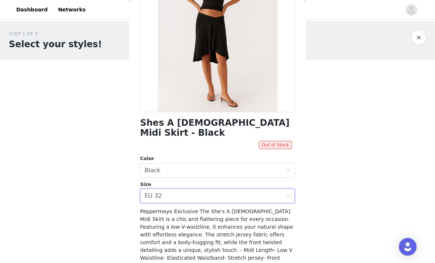
scroll to position [87, 0]
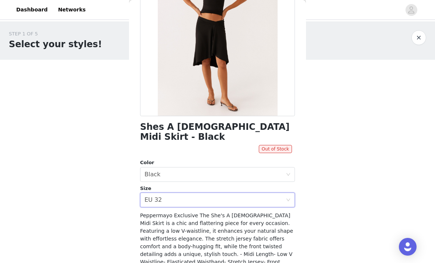
click at [289, 198] on icon "icon: close-circle" at bounding box center [288, 200] width 4 height 4
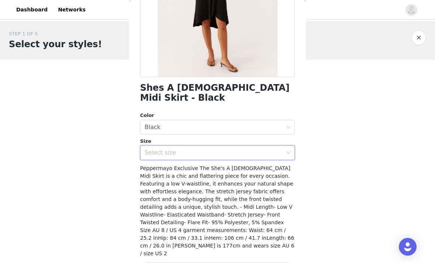
scroll to position [125, 0]
click at [260, 149] on div "Select size" at bounding box center [213, 152] width 138 height 7
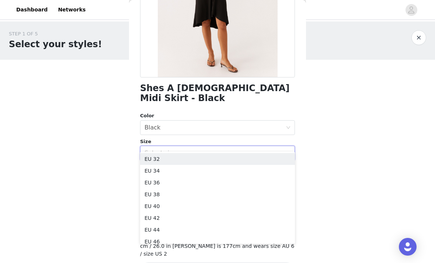
click at [289, 151] on icon "icon: down" at bounding box center [288, 153] width 4 height 4
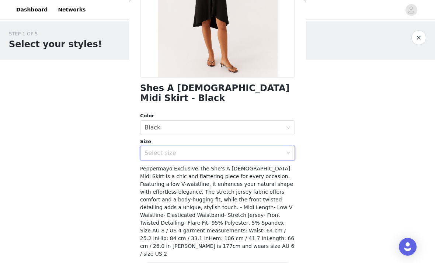
click at [290, 146] on div "Select size" at bounding box center [217, 153] width 155 height 15
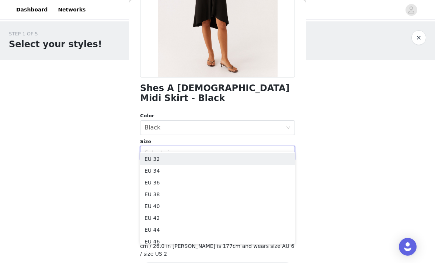
click at [214, 171] on li "EU 34" at bounding box center [217, 171] width 155 height 12
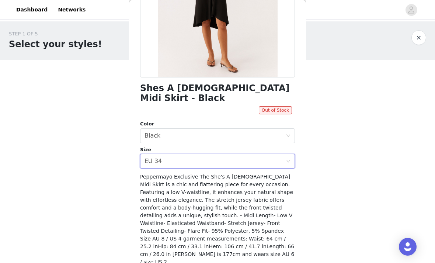
click at [286, 159] on icon "icon: close-circle" at bounding box center [288, 161] width 4 height 4
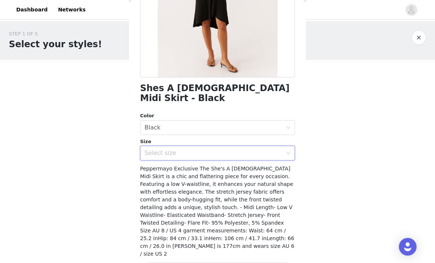
click at [288, 151] on icon "icon: down" at bounding box center [288, 153] width 4 height 5
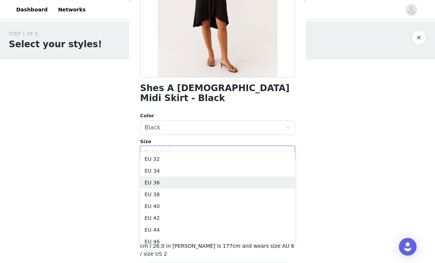
click at [224, 182] on li "EU 36" at bounding box center [217, 183] width 155 height 12
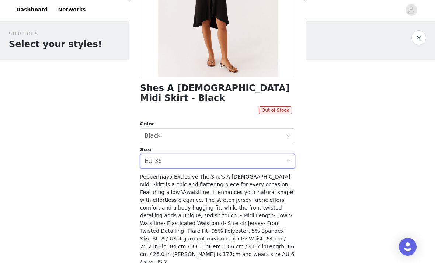
click at [289, 159] on span at bounding box center [288, 161] width 4 height 4
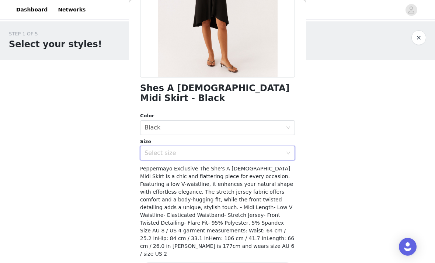
click at [290, 151] on icon "icon: down" at bounding box center [288, 153] width 4 height 4
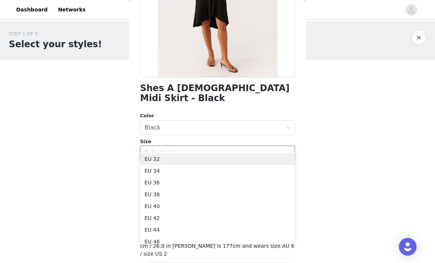
click at [181, 196] on li "EU 38" at bounding box center [217, 194] width 155 height 12
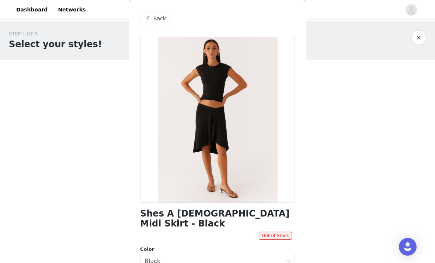
scroll to position [0, 0]
click at [420, 41] on button "button" at bounding box center [418, 37] width 15 height 15
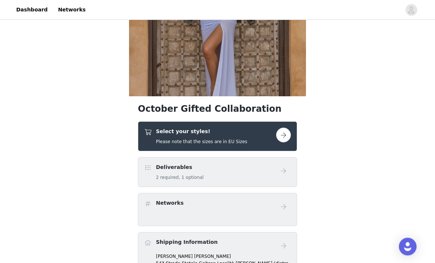
scroll to position [122, 0]
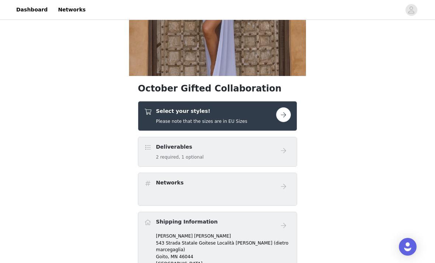
click at [283, 115] on button "button" at bounding box center [283, 114] width 15 height 15
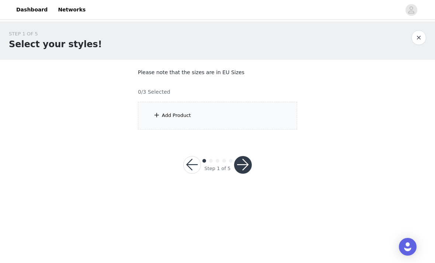
click at [256, 120] on div "Add Product" at bounding box center [217, 116] width 159 height 28
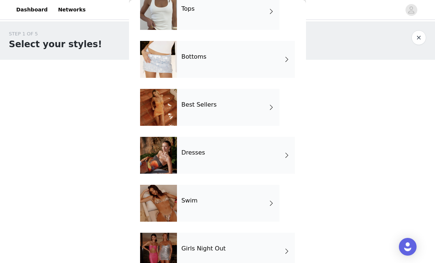
scroll to position [44, 0]
click at [259, 164] on div "Dresses" at bounding box center [236, 154] width 118 height 37
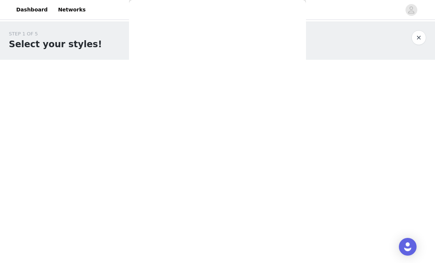
scroll to position [0, 0]
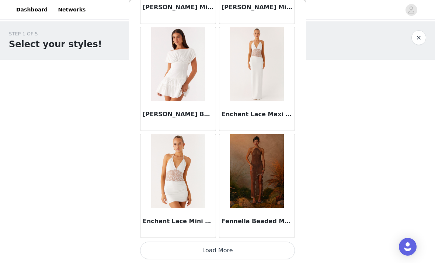
click at [221, 250] on button "Load More" at bounding box center [217, 250] width 155 height 18
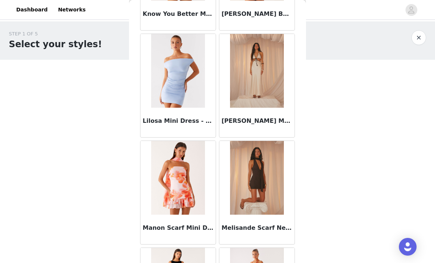
scroll to position [1505, 0]
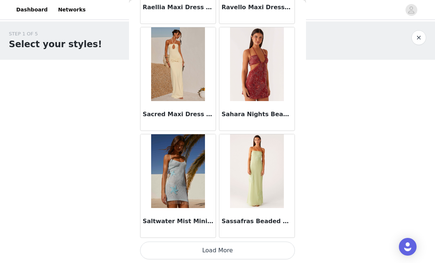
click at [224, 249] on button "Load More" at bounding box center [217, 250] width 155 height 18
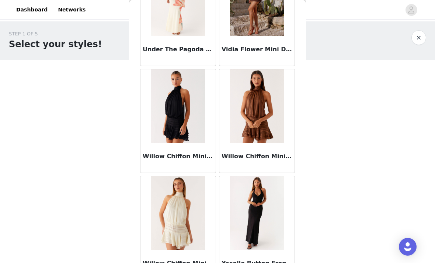
scroll to position [2543, 0]
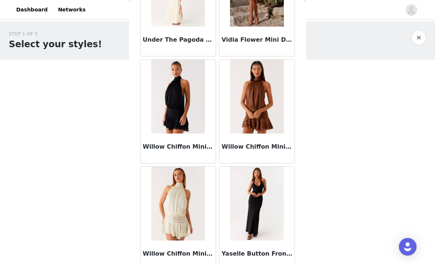
click at [192, 121] on img at bounding box center [177, 97] width 53 height 74
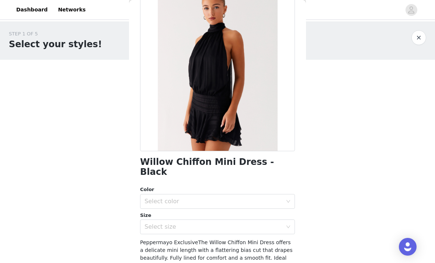
scroll to position [61, 0]
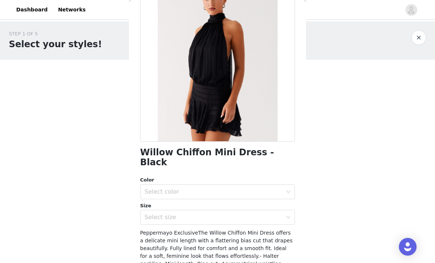
click at [277, 188] on div "Select color" at bounding box center [213, 191] width 138 height 7
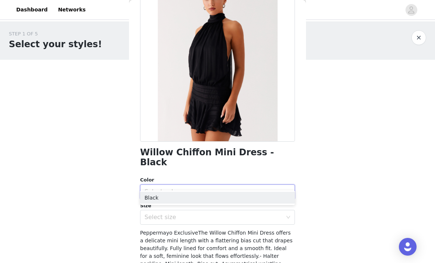
click at [226, 198] on li "Black" at bounding box center [217, 198] width 155 height 12
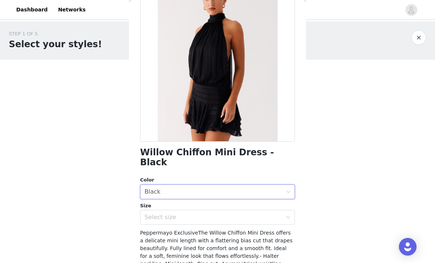
click at [231, 213] on div "Select size" at bounding box center [213, 216] width 138 height 7
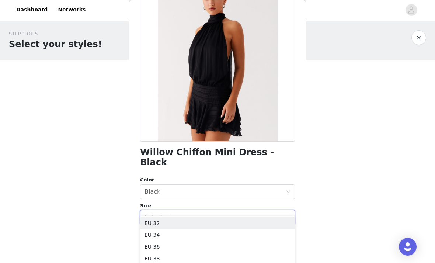
click at [206, 221] on li "EU 32" at bounding box center [217, 223] width 155 height 12
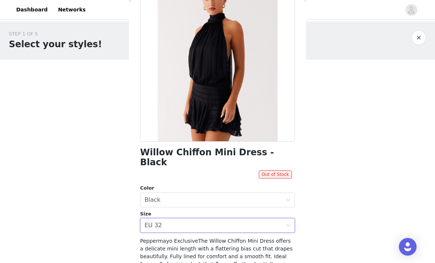
click at [283, 218] on div "Select size EU 32" at bounding box center [214, 225] width 141 height 14
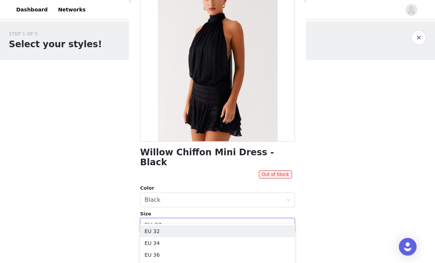
click at [217, 243] on li "EU 34" at bounding box center [217, 243] width 155 height 12
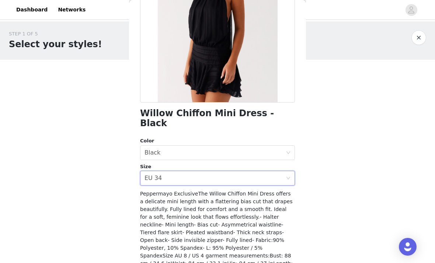
scroll to position [103, 0]
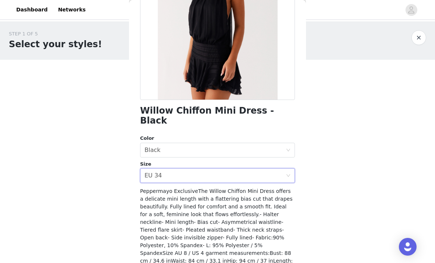
click at [287, 173] on icon "icon: close-circle" at bounding box center [288, 175] width 4 height 4
click at [281, 172] on div "Select size" at bounding box center [213, 175] width 138 height 7
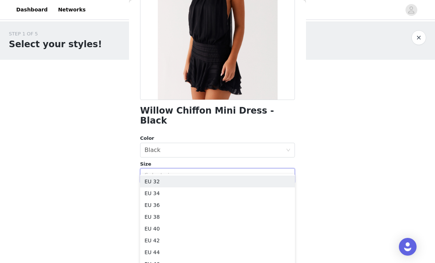
click at [218, 182] on li "EU 32" at bounding box center [217, 181] width 155 height 12
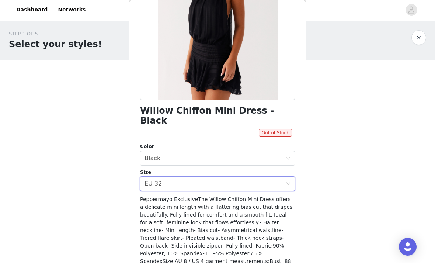
click at [285, 177] on div "Select size EU 32" at bounding box center [214, 184] width 141 height 14
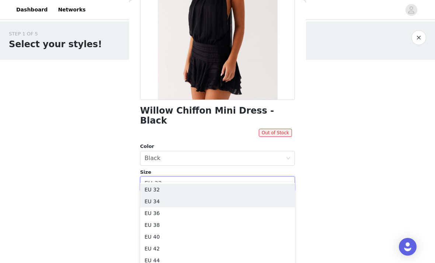
click at [217, 201] on li "EU 34" at bounding box center [217, 201] width 155 height 12
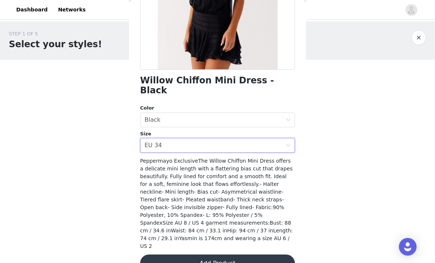
scroll to position [133, 0]
click at [241, 254] on button "Add Product" at bounding box center [217, 263] width 155 height 18
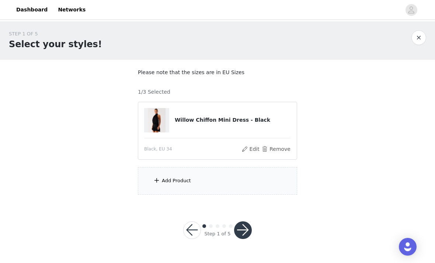
click at [257, 185] on div "Add Product" at bounding box center [217, 181] width 159 height 28
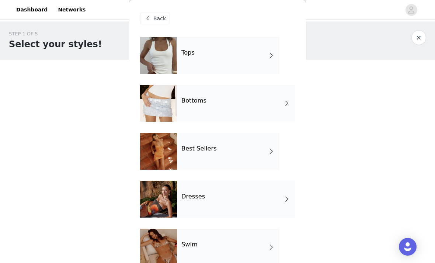
click at [254, 57] on div "Tops" at bounding box center [228, 55] width 102 height 37
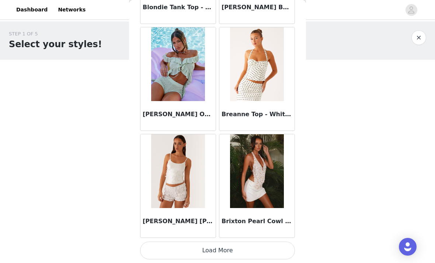
click at [225, 249] on button "Load More" at bounding box center [217, 250] width 155 height 18
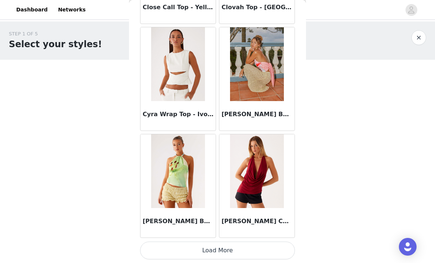
click at [233, 248] on button "Load More" at bounding box center [217, 250] width 155 height 18
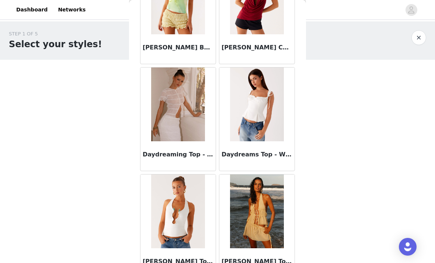
scroll to position [2108, 0]
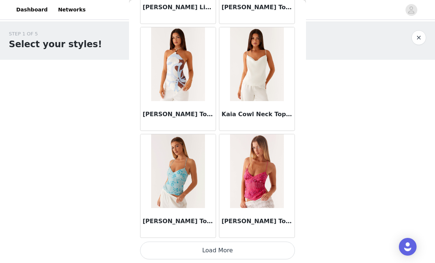
click at [231, 252] on button "Load More" at bounding box center [217, 250] width 155 height 18
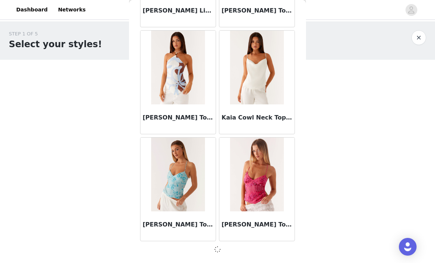
scroll to position [2999, 0]
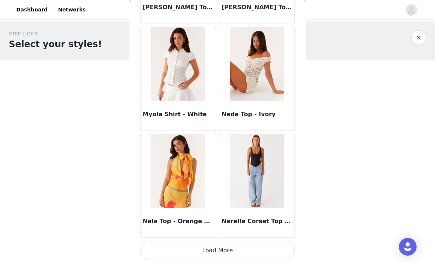
click at [241, 250] on button "Load More" at bounding box center [217, 250] width 155 height 18
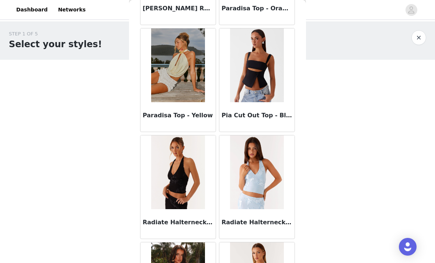
scroll to position [4831, 0]
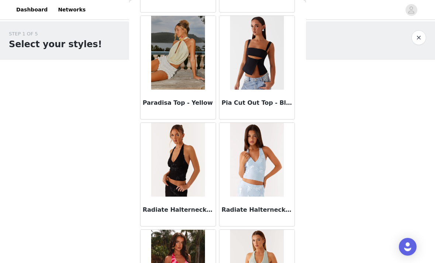
click at [194, 179] on img at bounding box center [177, 160] width 53 height 74
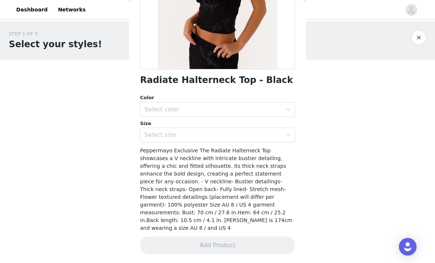
scroll to position [125, 0]
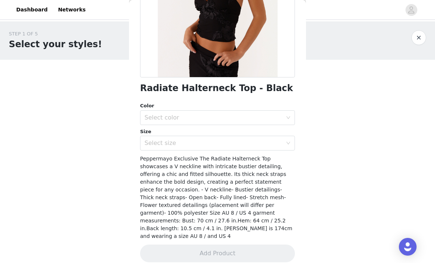
click at [280, 119] on div "Select color" at bounding box center [213, 117] width 138 height 7
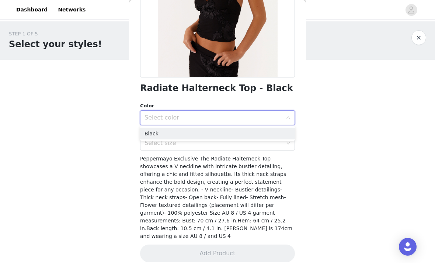
click at [233, 135] on li "Black" at bounding box center [217, 134] width 155 height 12
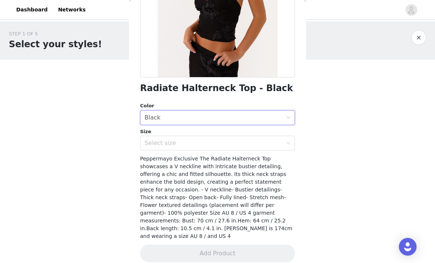
click at [246, 144] on div "Select size" at bounding box center [213, 142] width 138 height 7
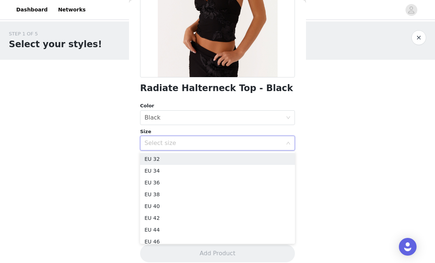
click at [226, 162] on li "EU 32" at bounding box center [217, 159] width 155 height 12
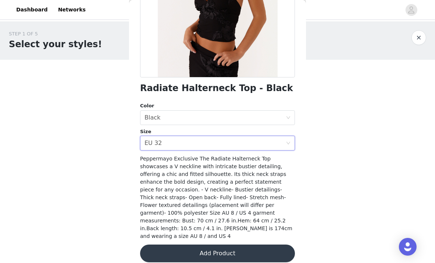
click at [237, 250] on button "Add Product" at bounding box center [217, 253] width 155 height 18
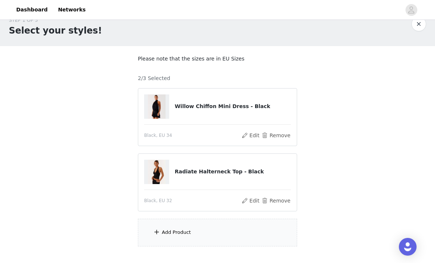
scroll to position [19, 0]
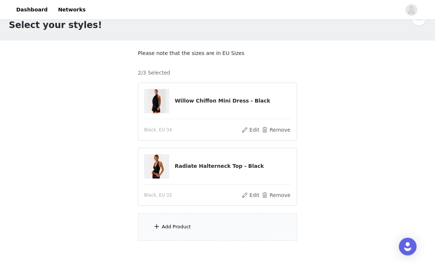
click at [227, 232] on div "Add Product" at bounding box center [217, 227] width 159 height 28
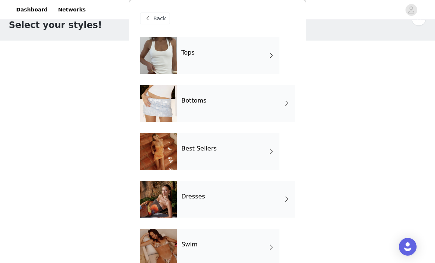
click at [250, 100] on div "Bottoms" at bounding box center [236, 103] width 118 height 37
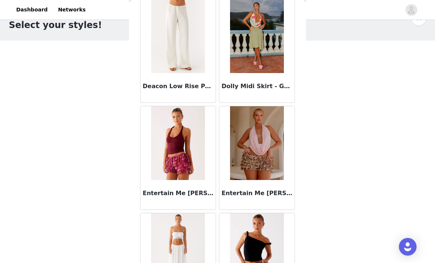
scroll to position [467, 0]
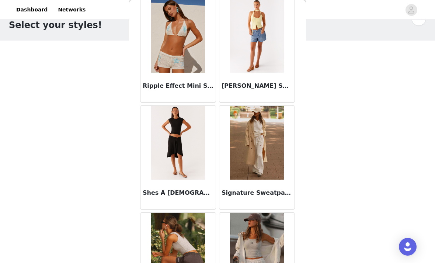
scroll to position [1856, 0]
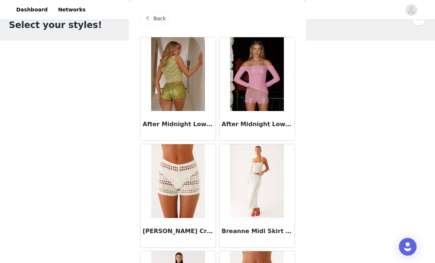
scroll to position [0, 0]
click at [419, 24] on button "button" at bounding box center [418, 18] width 15 height 15
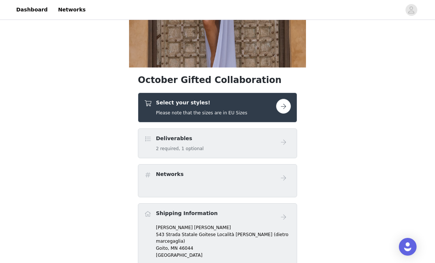
scroll to position [144, 0]
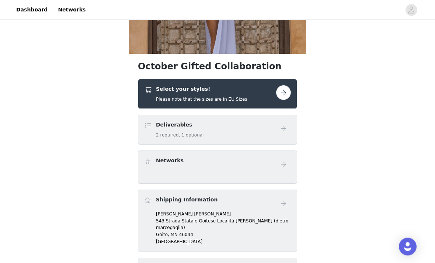
click at [278, 98] on button "button" at bounding box center [283, 93] width 15 height 15
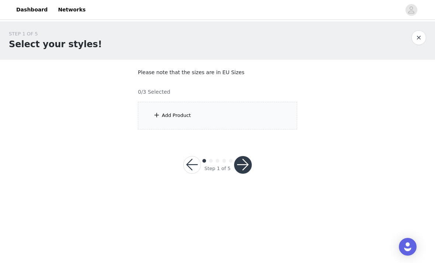
click at [263, 121] on div "Add Product" at bounding box center [217, 116] width 159 height 28
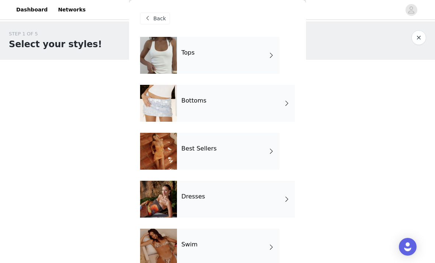
click at [246, 154] on div "Best Sellers" at bounding box center [228, 151] width 102 height 37
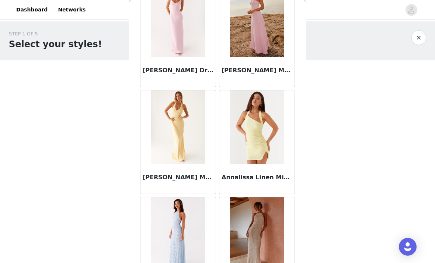
scroll to position [806, 0]
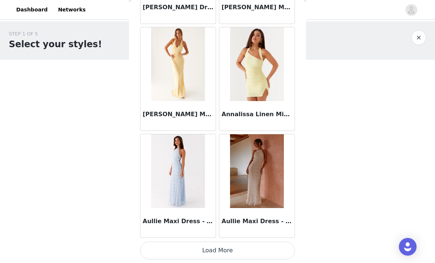
click at [232, 250] on button "Load More" at bounding box center [217, 250] width 155 height 18
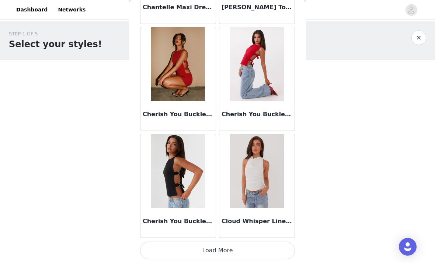
click at [243, 250] on button "Load More" at bounding box center [217, 250] width 155 height 18
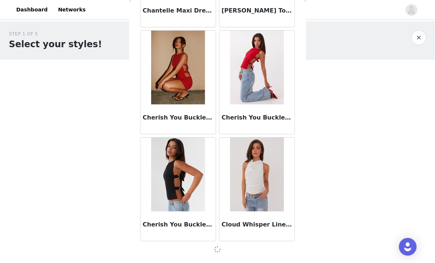
scroll to position [1931, 0]
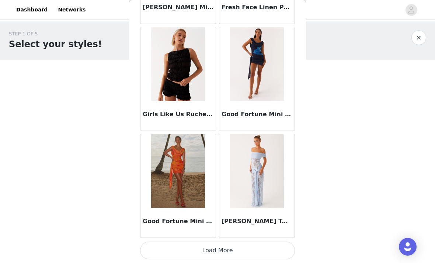
click at [228, 251] on button "Load More" at bounding box center [217, 250] width 155 height 18
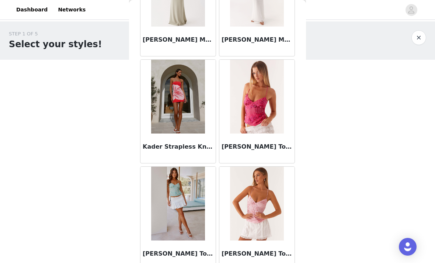
scroll to position [3726, 0]
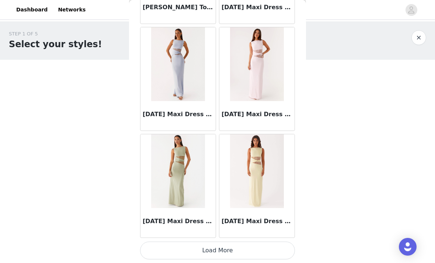
click at [234, 250] on button "Load More" at bounding box center [217, 250] width 155 height 18
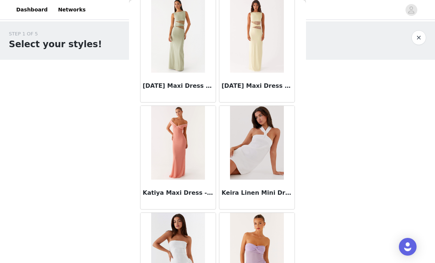
scroll to position [4269, 0]
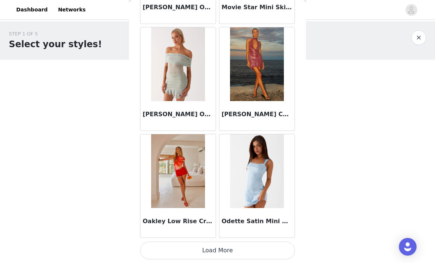
click at [236, 251] on button "Load More" at bounding box center [217, 250] width 155 height 18
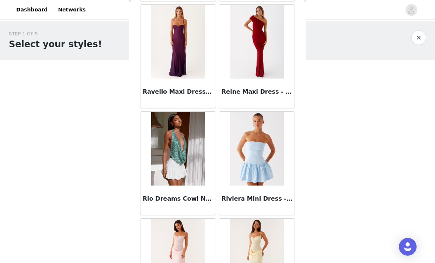
scroll to position [6117, 0]
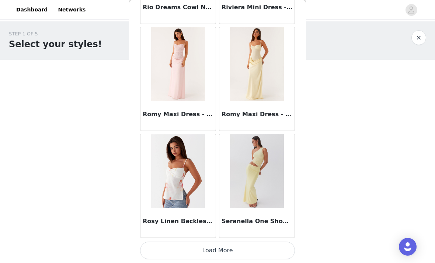
click at [230, 251] on button "Load More" at bounding box center [217, 250] width 155 height 18
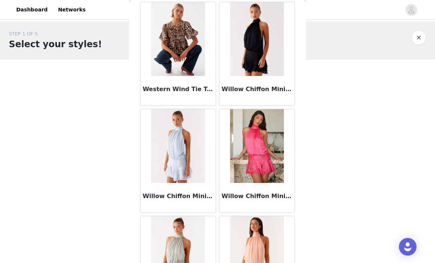
scroll to position [7201, 0]
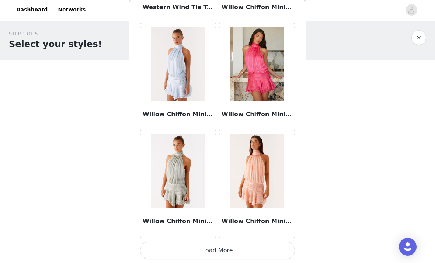
click at [229, 251] on button "Load More" at bounding box center [217, 250] width 155 height 18
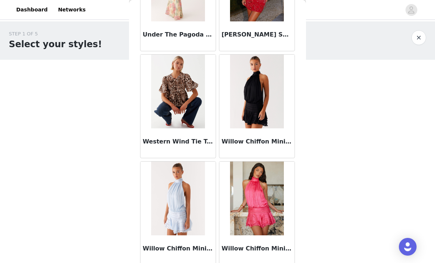
scroll to position [7143, 0]
click at [262, 118] on img at bounding box center [256, 92] width 53 height 74
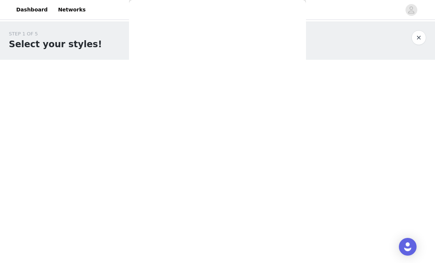
scroll to position [133, 0]
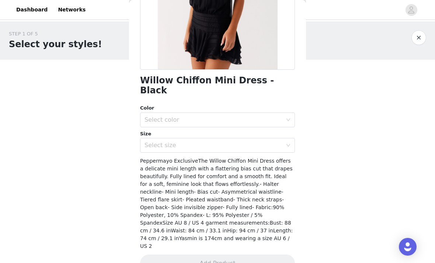
click at [267, 116] on div "Select color" at bounding box center [213, 119] width 138 height 7
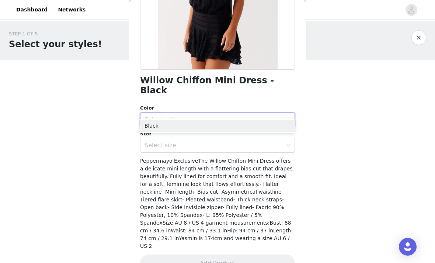
click at [248, 126] on li "Black" at bounding box center [217, 126] width 155 height 12
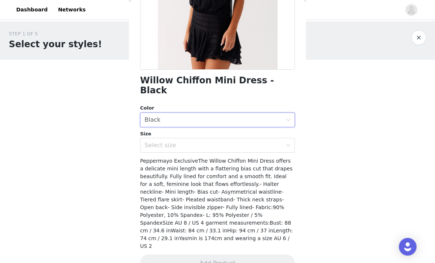
click at [247, 142] on div "Select size" at bounding box center [213, 145] width 138 height 7
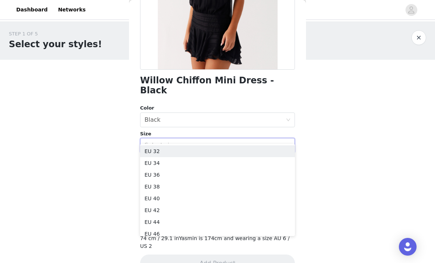
click at [238, 153] on li "EU 32" at bounding box center [217, 151] width 155 height 12
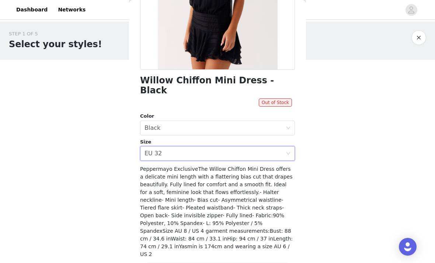
click at [259, 149] on div "Select size EU 32" at bounding box center [214, 153] width 141 height 14
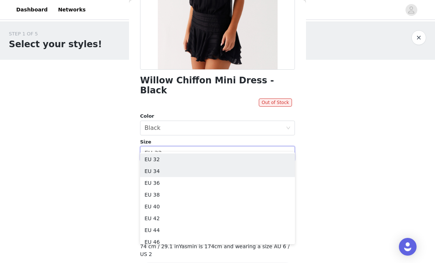
click at [217, 173] on li "EU 34" at bounding box center [217, 171] width 155 height 12
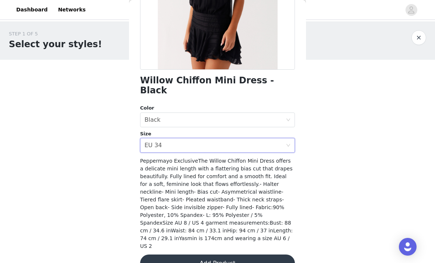
click at [240, 254] on button "Add Product" at bounding box center [217, 263] width 155 height 18
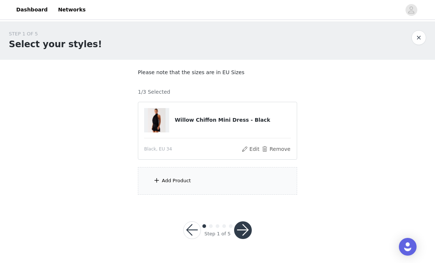
click at [234, 189] on div "Add Product" at bounding box center [217, 181] width 159 height 28
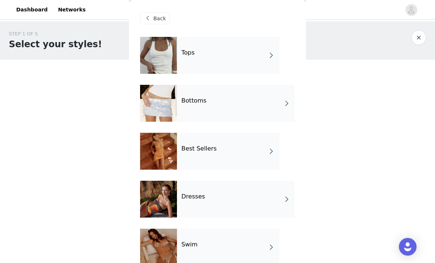
click at [245, 57] on div "Tops" at bounding box center [228, 55] width 102 height 37
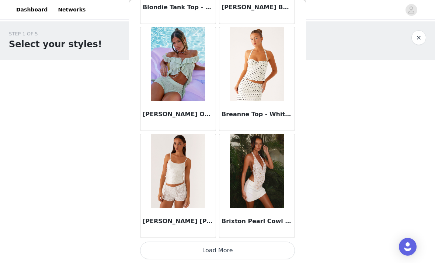
click at [231, 253] on button "Load More" at bounding box center [217, 250] width 155 height 18
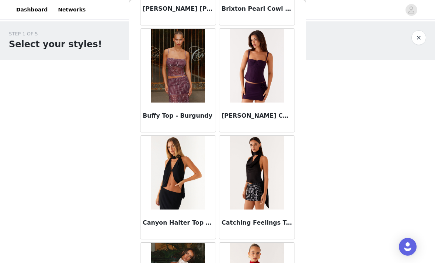
scroll to position [1090, 0]
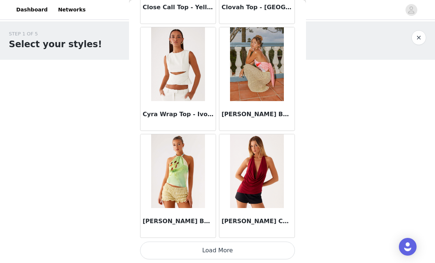
click at [240, 250] on button "Load More" at bounding box center [217, 250] width 155 height 18
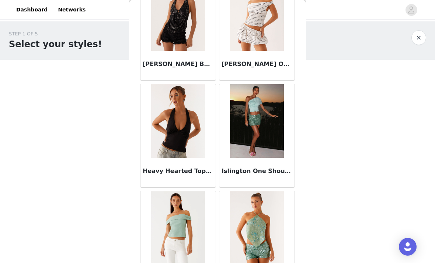
scroll to position [2736, 0]
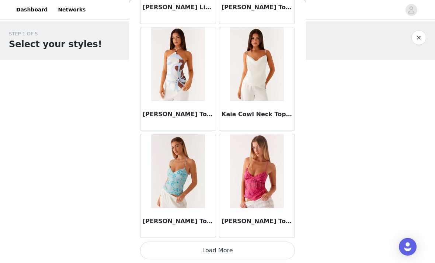
click at [238, 251] on button "Load More" at bounding box center [217, 250] width 155 height 18
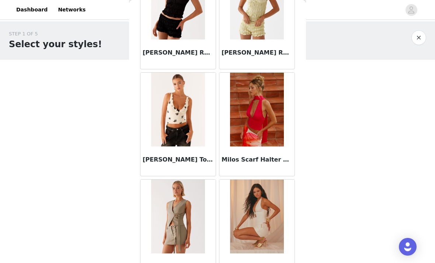
scroll to position [3817, 0]
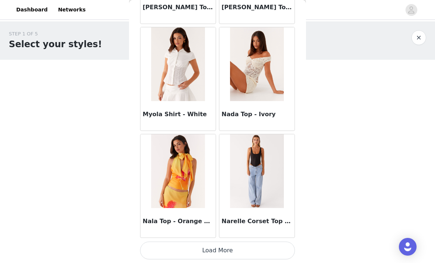
click at [240, 251] on button "Load More" at bounding box center [217, 250] width 155 height 18
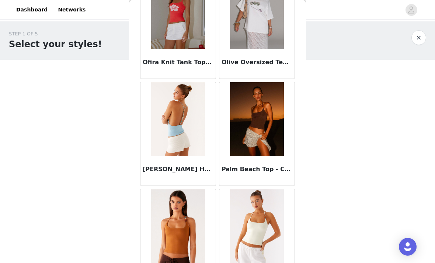
scroll to position [4445, 0]
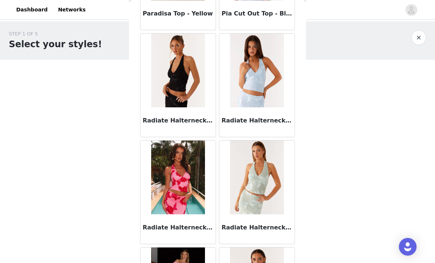
click at [185, 90] on img at bounding box center [177, 71] width 53 height 74
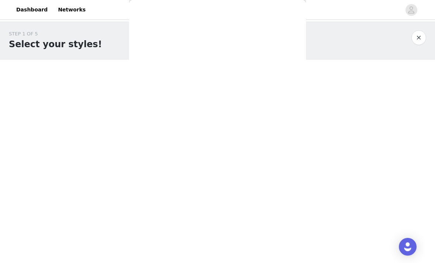
scroll to position [125, 0]
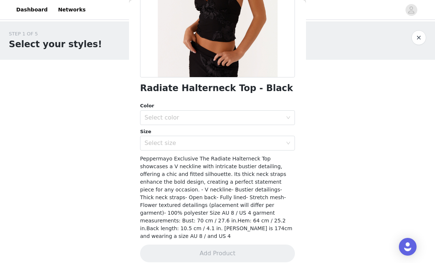
click at [260, 128] on div "Size" at bounding box center [217, 131] width 155 height 7
click at [282, 118] on div "Select color" at bounding box center [213, 117] width 138 height 7
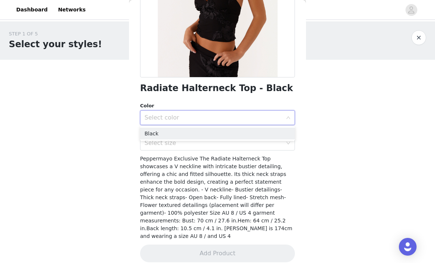
click at [247, 132] on li "Black" at bounding box center [217, 134] width 155 height 12
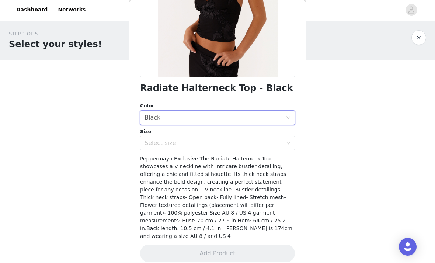
click at [269, 145] on div "Select size" at bounding box center [213, 142] width 138 height 7
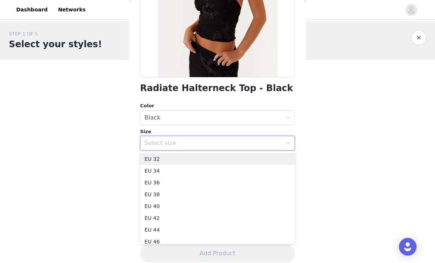
click at [213, 157] on li "EU 32" at bounding box center [217, 159] width 155 height 12
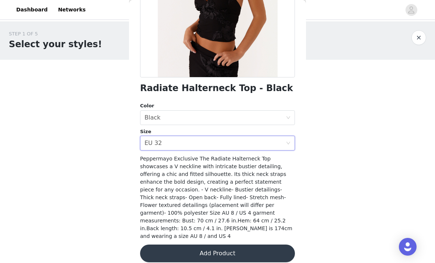
click at [246, 246] on button "Add Product" at bounding box center [217, 253] width 155 height 18
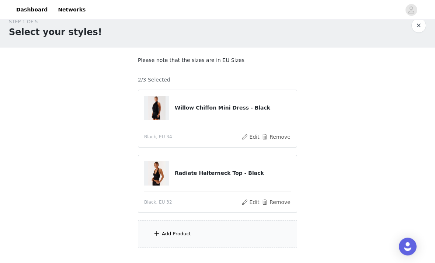
scroll to position [12, 0]
click at [236, 242] on div "Add Product" at bounding box center [217, 234] width 159 height 28
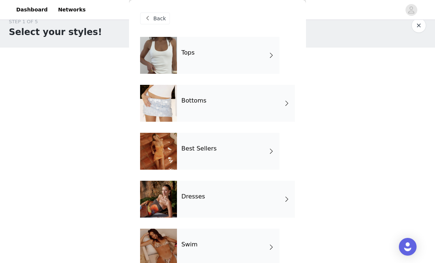
click at [271, 54] on span at bounding box center [271, 55] width 7 height 9
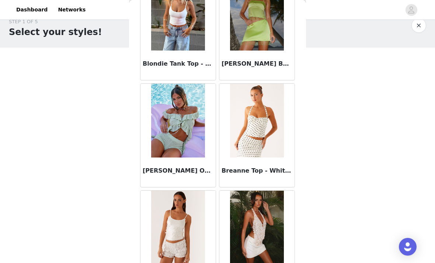
scroll to position [808, 0]
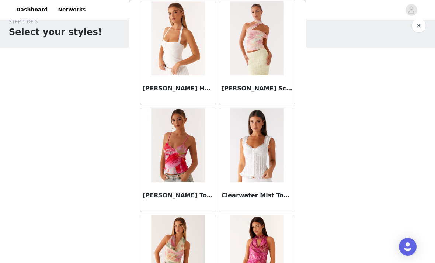
scroll to position [1645, 0]
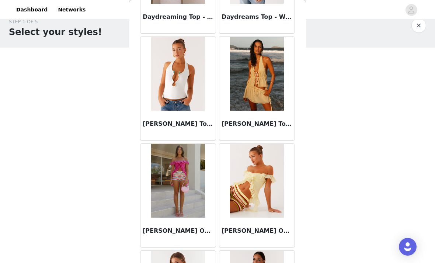
scroll to position [2275, 0]
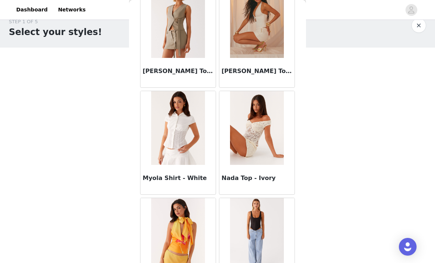
scroll to position [4028, 0]
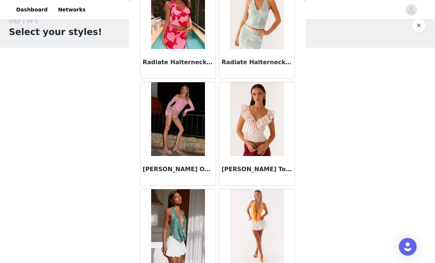
scroll to position [5091, 0]
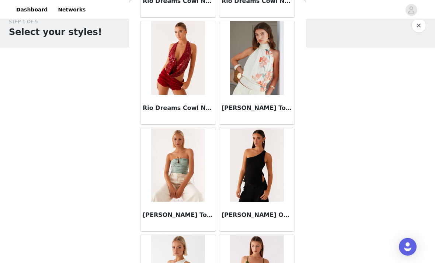
scroll to position [5363, 0]
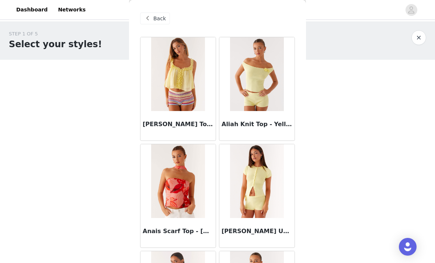
scroll to position [0, 0]
click at [163, 16] on span "Back" at bounding box center [159, 19] width 13 height 8
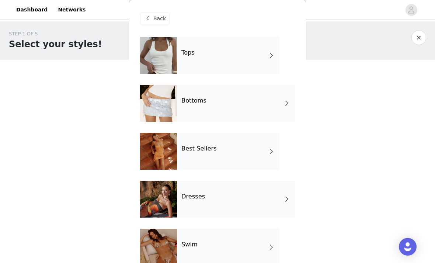
click at [281, 105] on div "Bottoms" at bounding box center [236, 103] width 118 height 37
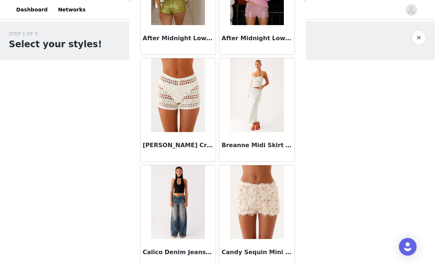
scroll to position [87, 0]
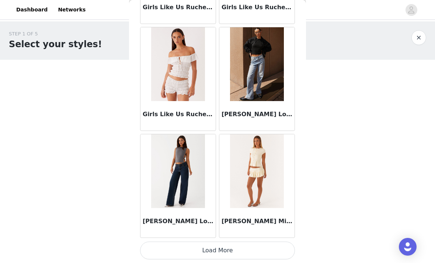
click at [236, 251] on button "Load More" at bounding box center [217, 250] width 155 height 18
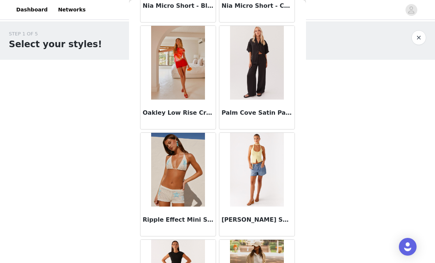
scroll to position [1722, 0]
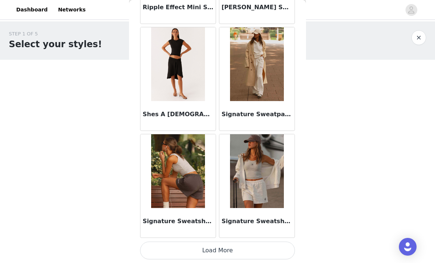
click at [226, 250] on button "Load More" at bounding box center [217, 250] width 155 height 18
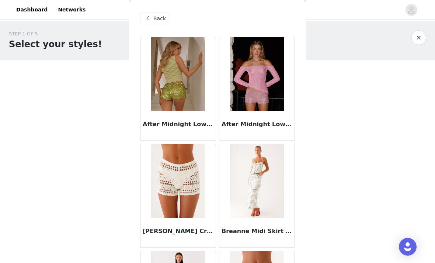
scroll to position [0, 0]
click at [160, 21] on span "Back" at bounding box center [159, 19] width 13 height 8
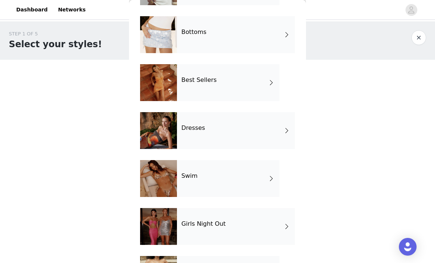
scroll to position [70, 0]
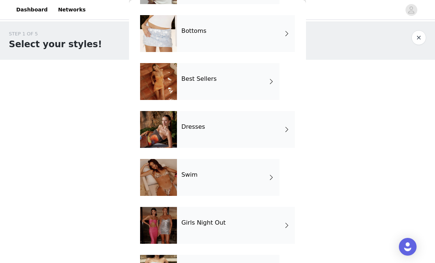
click at [244, 231] on div "Girls Night Out" at bounding box center [236, 225] width 118 height 37
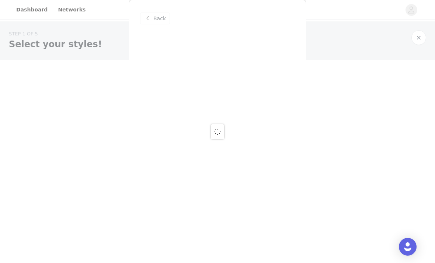
scroll to position [0, 0]
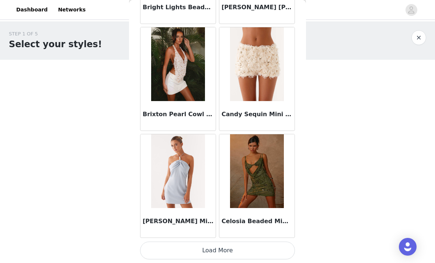
click at [234, 251] on button "Load More" at bounding box center [217, 250] width 155 height 18
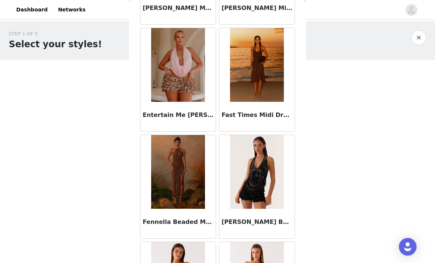
scroll to position [1511, 0]
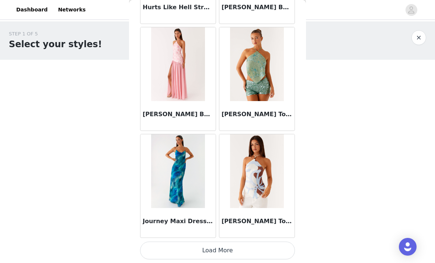
click at [226, 251] on button "Load More" at bounding box center [217, 250] width 155 height 18
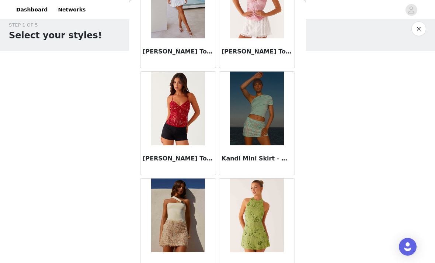
scroll to position [2432, 0]
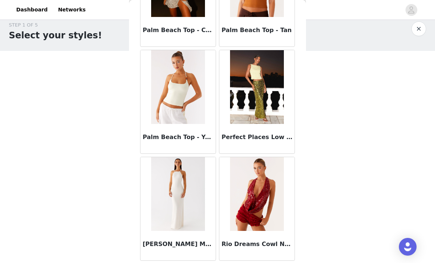
scroll to position [4048, 0]
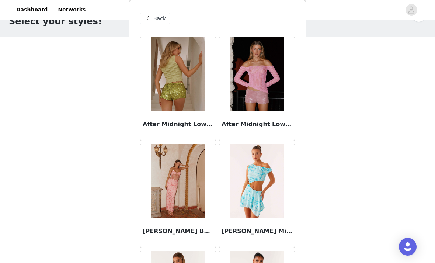
scroll to position [0, 0]
click at [161, 19] on span "Back" at bounding box center [159, 19] width 13 height 8
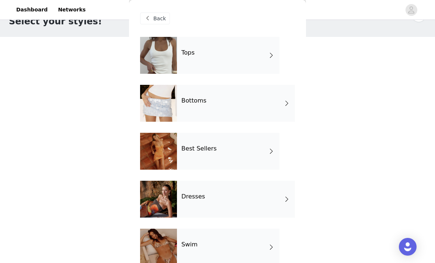
click at [251, 152] on div "Best Sellers" at bounding box center [228, 151] width 102 height 37
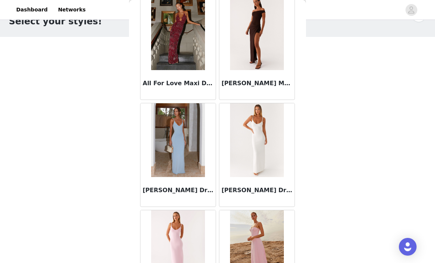
scroll to position [578, 0]
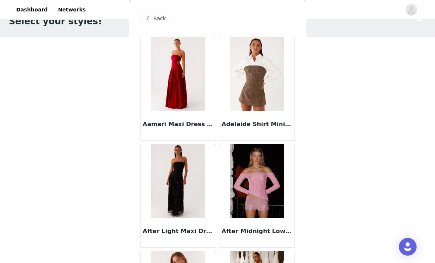
scroll to position [0, 0]
click at [160, 20] on span "Back" at bounding box center [159, 19] width 13 height 8
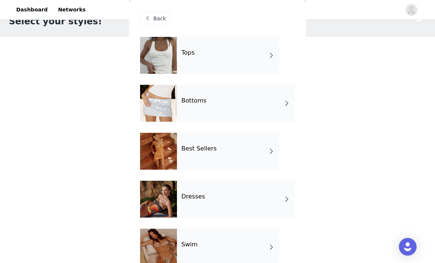
click at [244, 62] on div "Tops" at bounding box center [228, 55] width 102 height 37
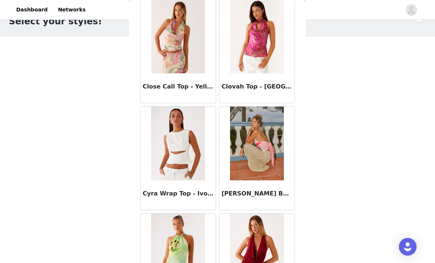
scroll to position [1869, 0]
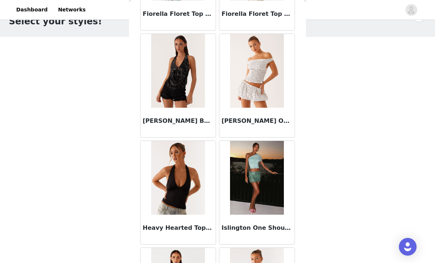
scroll to position [2675, 0]
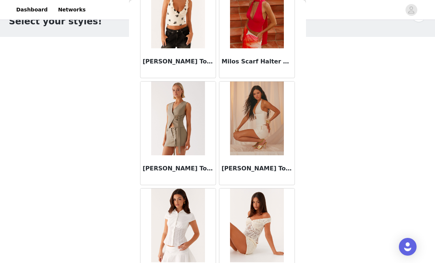
scroll to position [3917, 0]
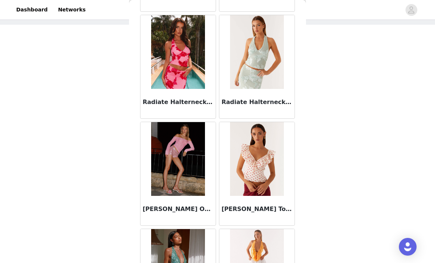
scroll to position [5046, 0]
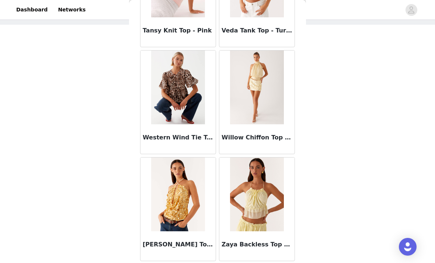
scroll to position [6186, 0]
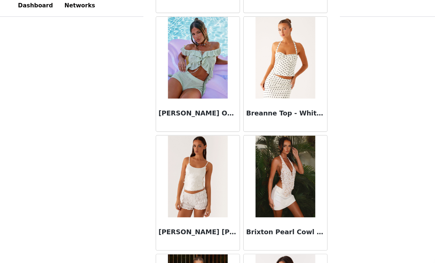
scroll to position [873, 0]
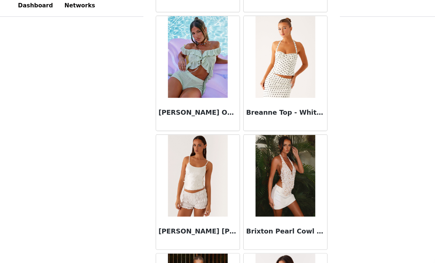
click at [187, 173] on img at bounding box center [177, 163] width 53 height 74
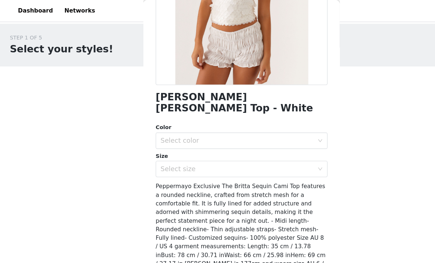
scroll to position [125, 0]
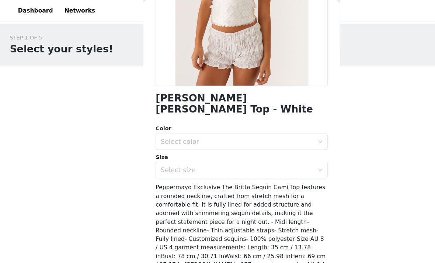
click at [267, 124] on div "Select color" at bounding box center [213, 127] width 138 height 7
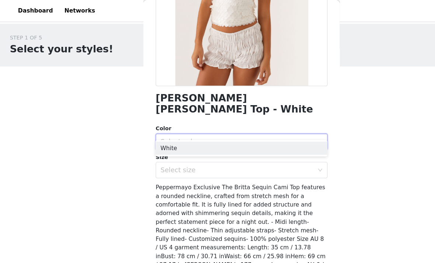
click at [204, 134] on li "White" at bounding box center [217, 134] width 155 height 12
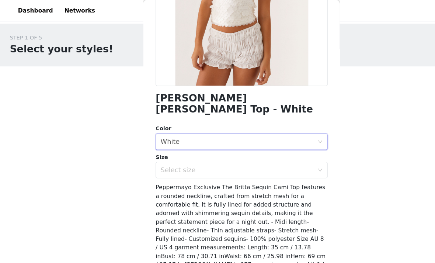
click at [235, 149] on div "Select size" at bounding box center [213, 152] width 138 height 7
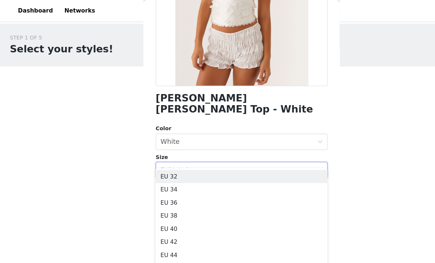
click at [198, 160] on li "EU 32" at bounding box center [217, 159] width 155 height 12
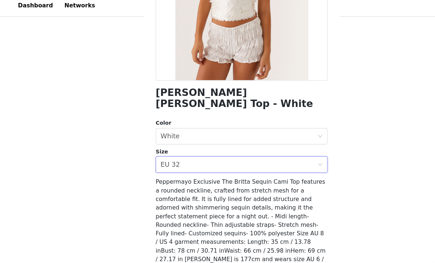
click at [256, 254] on button "Add Product" at bounding box center [217, 263] width 155 height 18
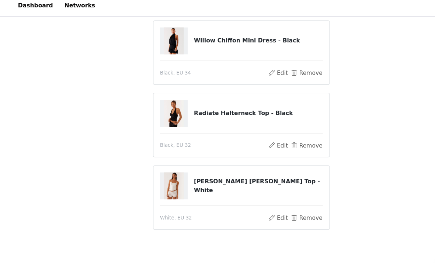
click at [252, 197] on button "Edit" at bounding box center [250, 200] width 19 height 9
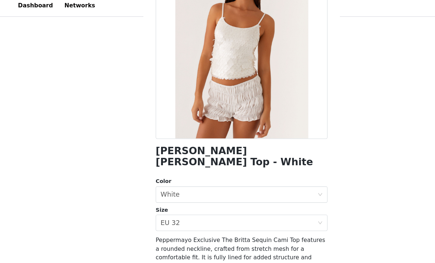
scroll to position [73, 0]
click at [285, 198] on div "Select size EU 32" at bounding box center [214, 205] width 141 height 14
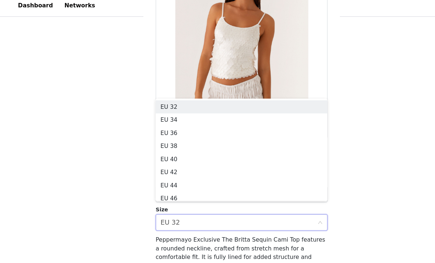
click at [180, 111] on li "EU 34" at bounding box center [217, 113] width 155 height 12
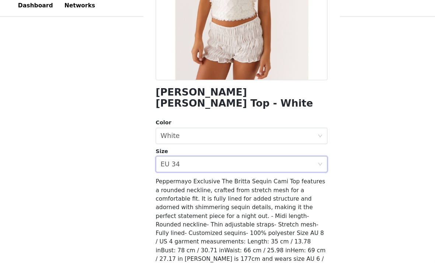
scroll to position [125, 0]
click at [253, 254] on button "Update Product" at bounding box center [217, 263] width 155 height 18
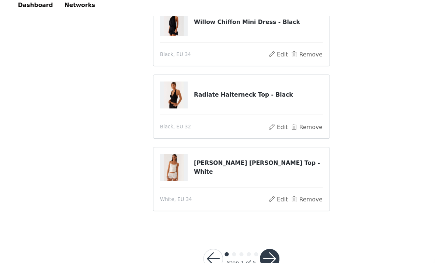
scroll to position [75, 0]
click at [243, 233] on button "button" at bounding box center [243, 238] width 18 height 18
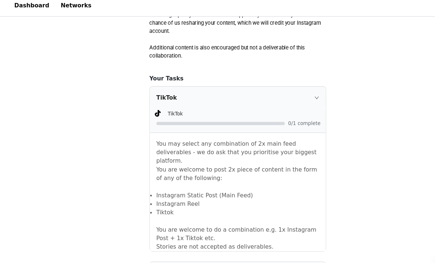
scroll to position [421, 0]
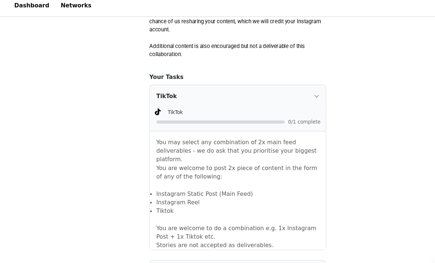
click at [223, 113] on div at bounding box center [202, 114] width 116 height 3
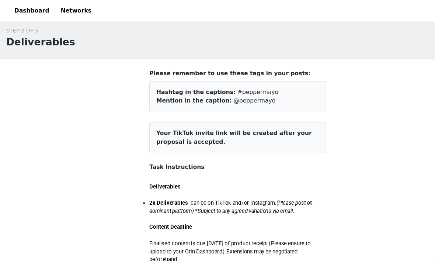
scroll to position [0, 0]
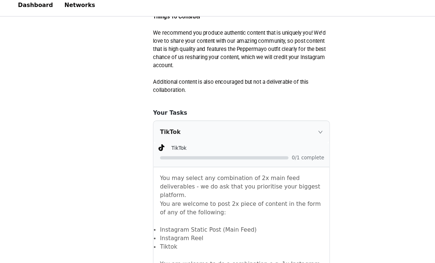
click at [287, 114] on div "TikTok" at bounding box center [217, 124] width 158 height 20
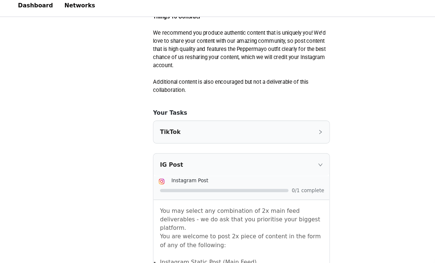
click at [289, 151] on icon "icon: right" at bounding box center [288, 153] width 4 height 4
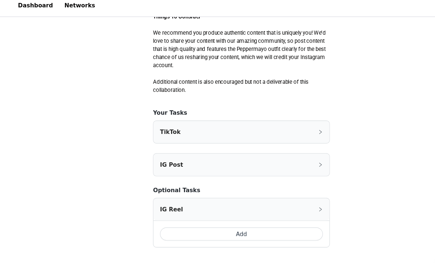
click at [285, 114] on div "TikTok" at bounding box center [217, 124] width 158 height 20
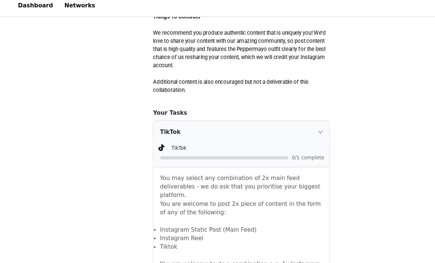
click at [254, 145] on div at bounding box center [202, 146] width 116 height 3
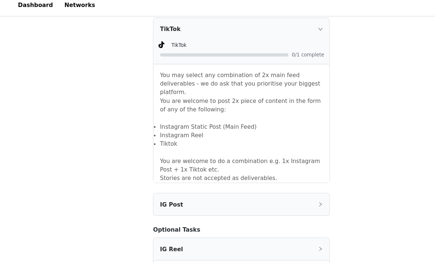
scroll to position [485, 0]
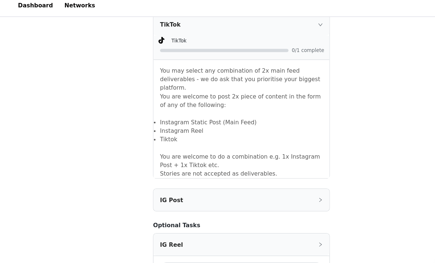
click at [284, 175] on div "IG Post" at bounding box center [217, 185] width 158 height 20
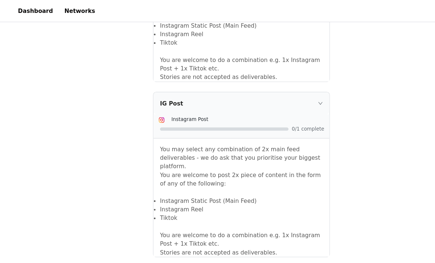
click at [284, 83] on div "IG Post" at bounding box center [217, 93] width 158 height 20
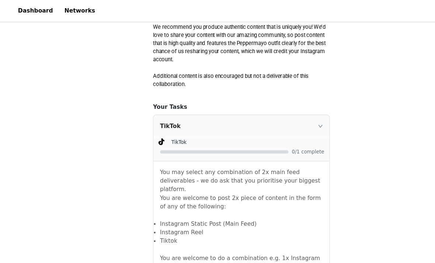
scroll to position [398, 0]
click at [286, 104] on div "TikTok" at bounding box center [217, 114] width 158 height 20
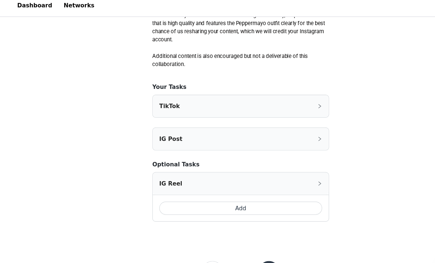
scroll to position [411, 0]
click at [243, 240] on button "button" at bounding box center [243, 249] width 18 height 18
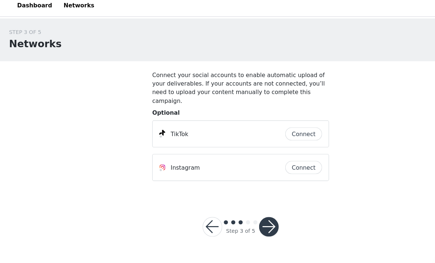
click at [189, 200] on button "button" at bounding box center [192, 209] width 18 height 18
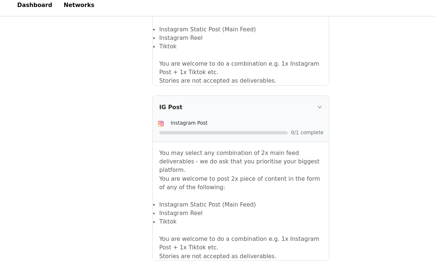
click at [285, 91] on div "IG Post" at bounding box center [217, 101] width 158 height 20
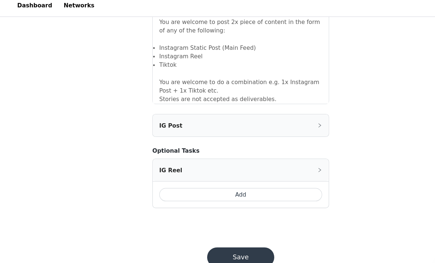
scroll to position [532, 0]
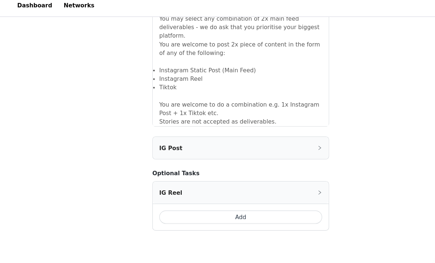
click at [283, 128] on div "IG Post" at bounding box center [217, 138] width 158 height 20
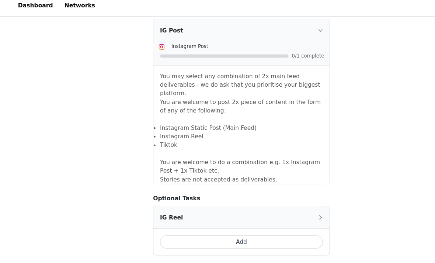
scroll to position [652, 0]
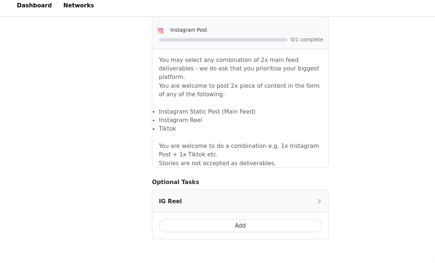
click at [223, 255] on button "Save" at bounding box center [217, 264] width 60 height 18
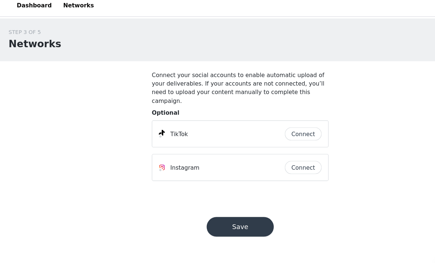
click at [276, 119] on button "Connect" at bounding box center [274, 125] width 33 height 12
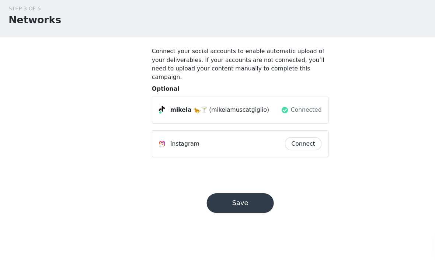
click at [276, 150] on button "Connect" at bounding box center [274, 156] width 33 height 12
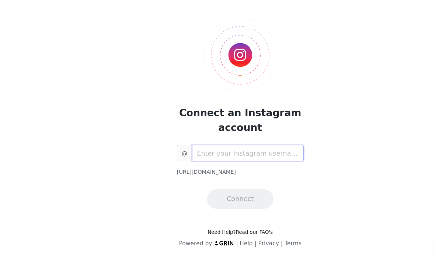
click at [237, 157] on input "text" at bounding box center [224, 164] width 101 height 15
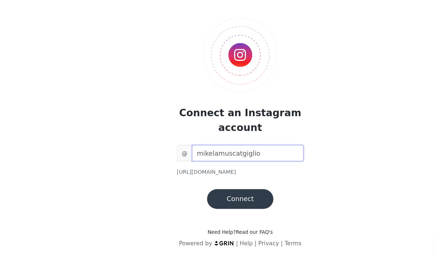
type input "mikelamuscatgiglio"
click at [224, 196] on button "Connect" at bounding box center [218, 205] width 60 height 18
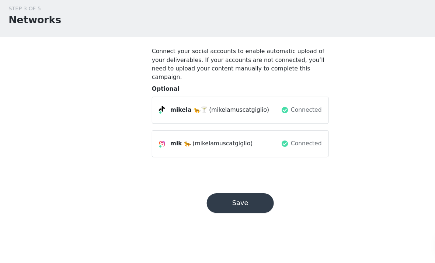
click at [224, 200] on button "Save" at bounding box center [217, 209] width 60 height 18
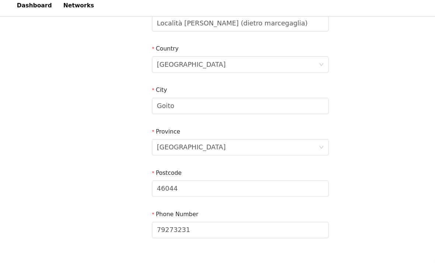
scroll to position [255, 0]
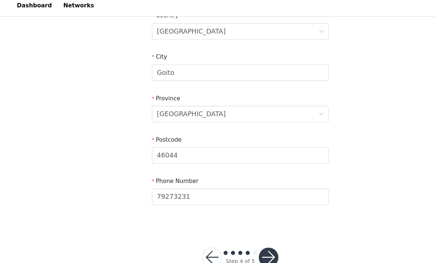
click at [243, 237] on button "button" at bounding box center [243, 237] width 18 height 18
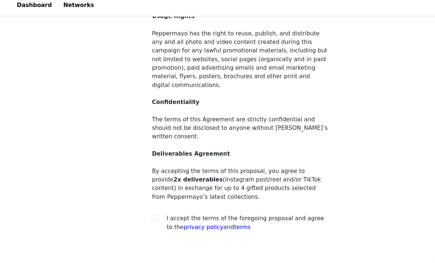
scroll to position [78, 0]
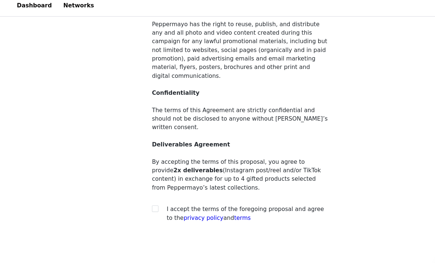
click at [140, 190] on input "checkbox" at bounding box center [140, 192] width 5 height 5
checkbox input "true"
click at [242, 243] on button "button" at bounding box center [243, 252] width 18 height 18
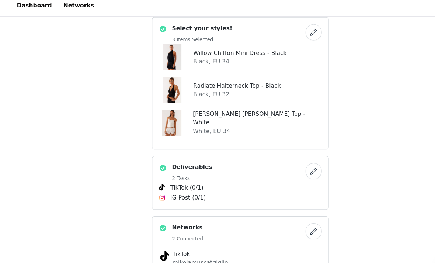
scroll to position [203, 0]
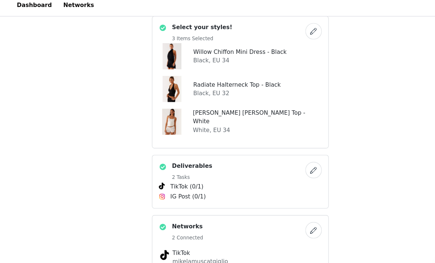
click at [280, 151] on button "button" at bounding box center [283, 158] width 15 height 15
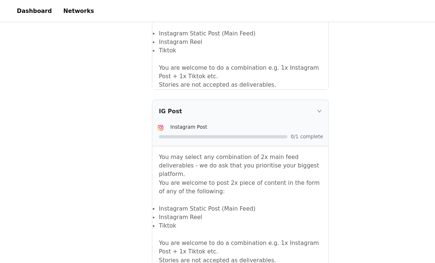
click at [285, 90] on div "IG Post" at bounding box center [217, 100] width 158 height 20
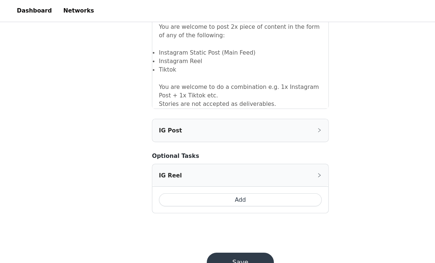
scroll to position [532, 0]
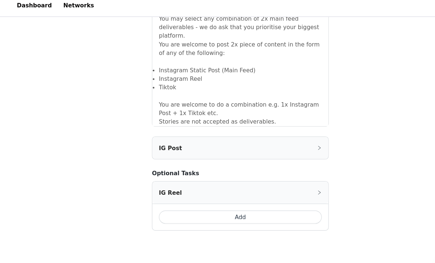
click at [287, 128] on div "IG Post" at bounding box center [217, 138] width 158 height 20
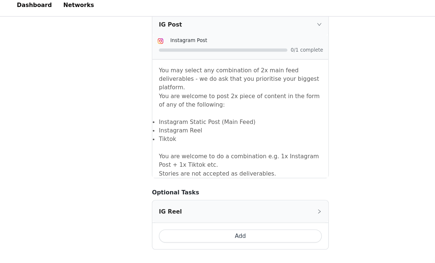
scroll to position [652, 0]
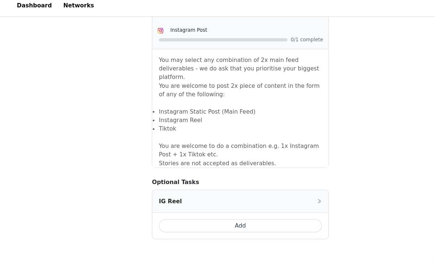
click at [231, 255] on button "Save" at bounding box center [217, 264] width 60 height 18
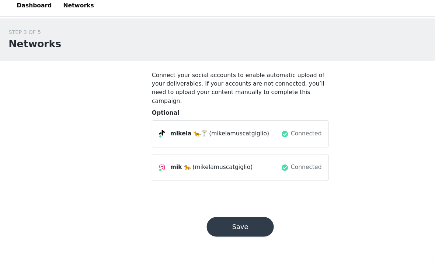
click at [229, 200] on button "Save" at bounding box center [217, 209] width 60 height 18
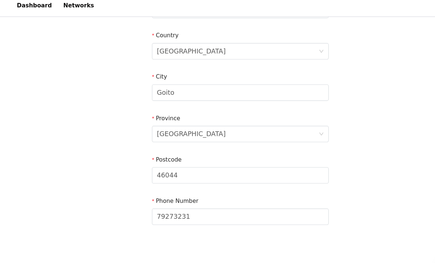
scroll to position [255, 0]
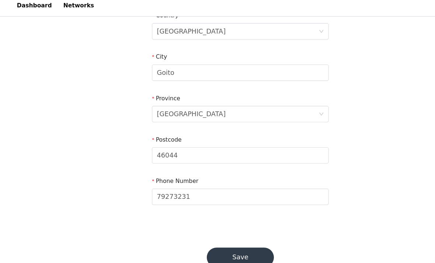
click at [222, 236] on button "Save" at bounding box center [217, 237] width 60 height 18
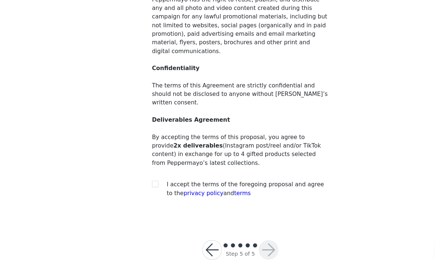
scroll to position [78, 0]
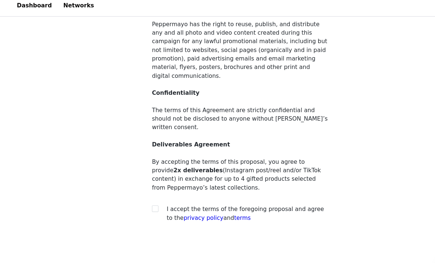
click at [140, 190] on input "checkbox" at bounding box center [140, 192] width 5 height 5
checkbox input "true"
click at [245, 243] on button "button" at bounding box center [243, 252] width 18 height 18
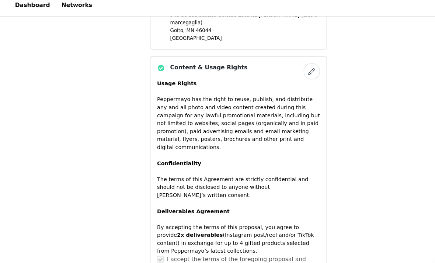
scroll to position [538, 0]
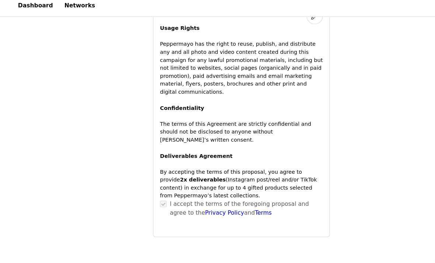
click at [146, 185] on span at bounding box center [147, 188] width 6 height 6
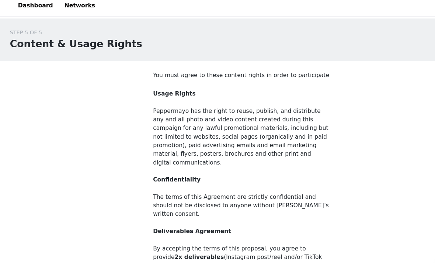
scroll to position [78, 0]
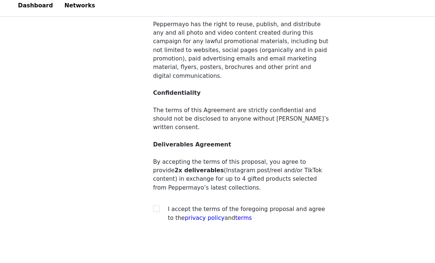
click at [140, 190] on input "checkbox" at bounding box center [140, 192] width 5 height 5
checkbox input "true"
click at [246, 243] on button "button" at bounding box center [243, 252] width 18 height 18
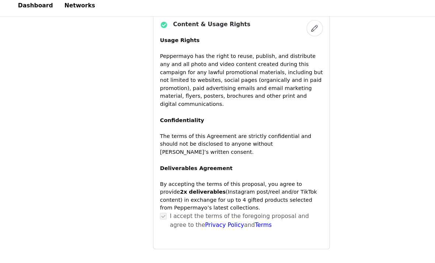
scroll to position [538, 0]
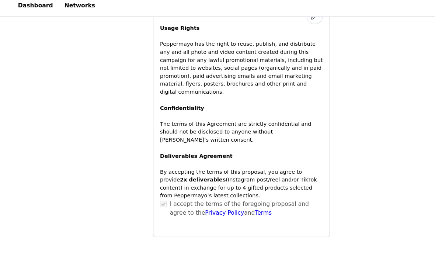
click at [245, 242] on button "Submit Proposal" at bounding box center [217, 251] width 110 height 18
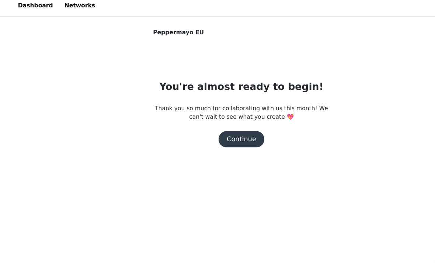
scroll to position [0, 0]
click at [222, 132] on button "Continue" at bounding box center [217, 130] width 41 height 15
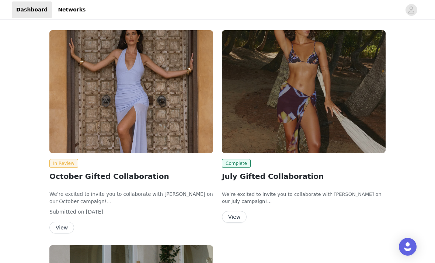
click at [63, 14] on link "Networks" at bounding box center [71, 9] width 36 height 17
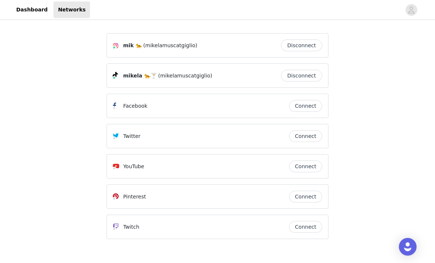
click at [30, 14] on link "Dashboard" at bounding box center [32, 9] width 40 height 17
